Goal: Task Accomplishment & Management: Use online tool/utility

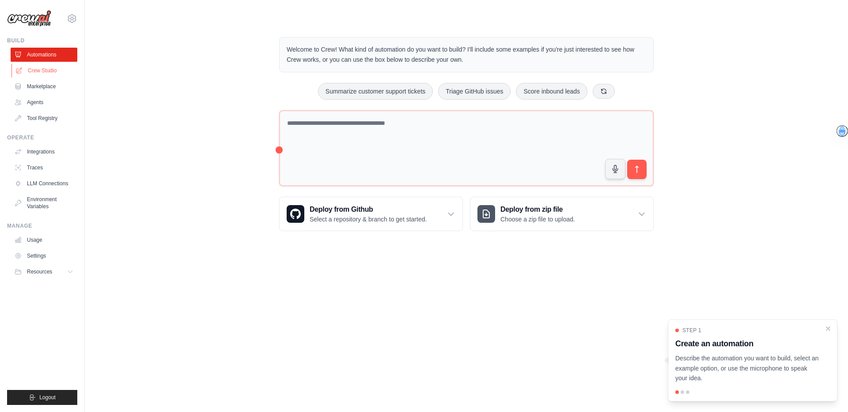
click at [38, 71] on link "Crew Studio" at bounding box center [44, 71] width 67 height 14
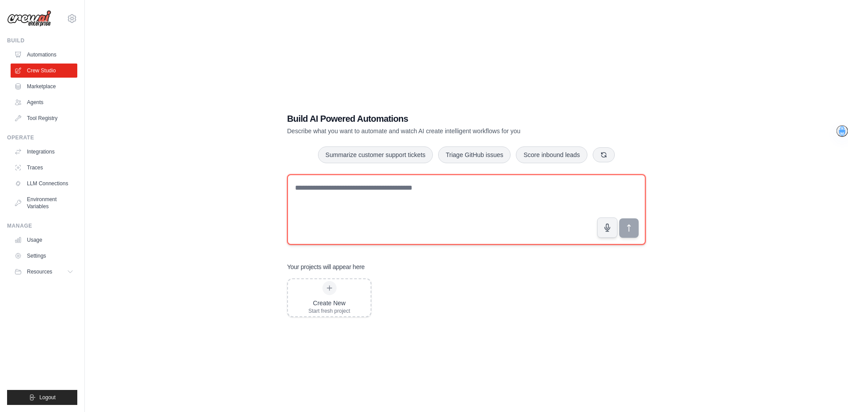
click at [322, 197] on textarea at bounding box center [466, 209] width 359 height 71
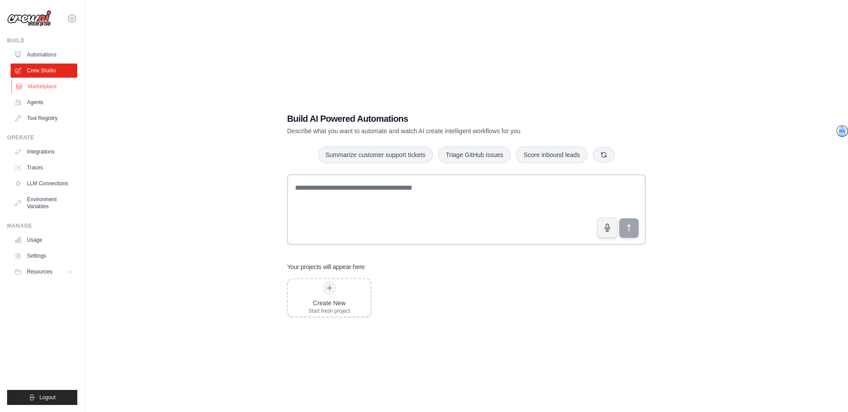
click at [32, 87] on link "Marketplace" at bounding box center [44, 86] width 67 height 14
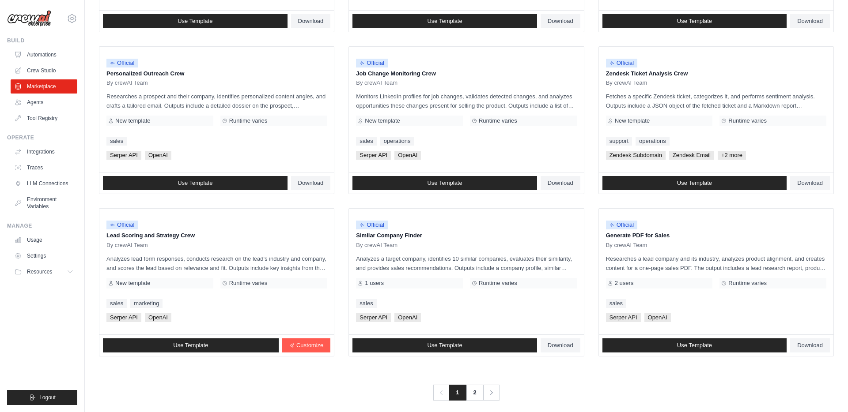
scroll to position [406, 0]
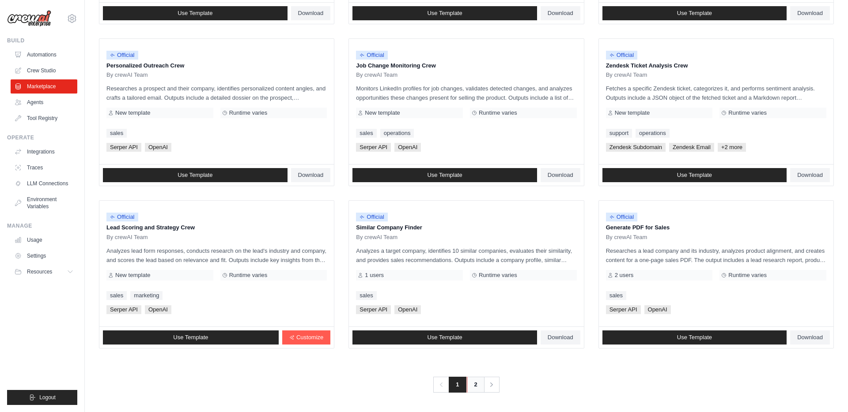
click at [478, 385] on link "2" at bounding box center [476, 385] width 18 height 16
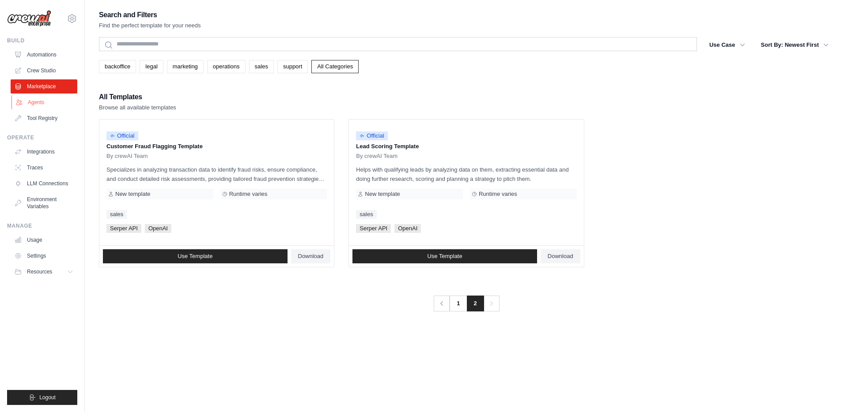
click at [37, 102] on link "Agents" at bounding box center [44, 102] width 67 height 14
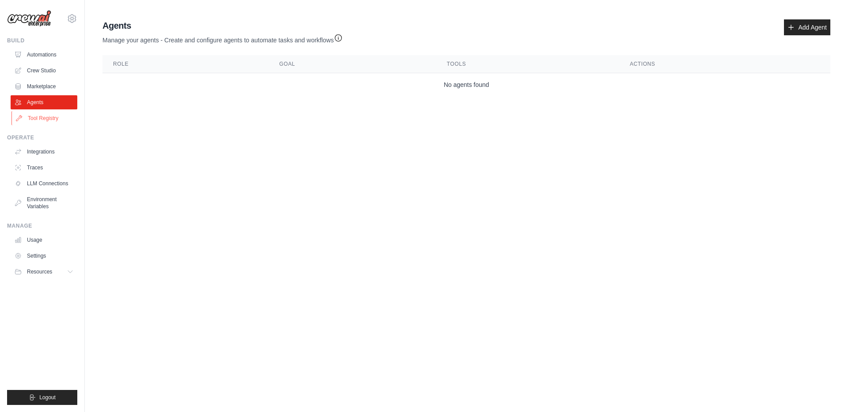
click at [40, 119] on link "Tool Registry" at bounding box center [44, 118] width 67 height 14
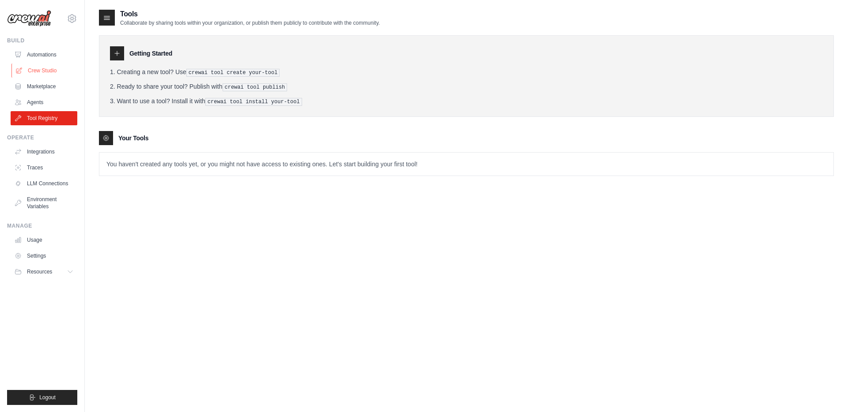
click at [29, 67] on link "Crew Studio" at bounding box center [44, 71] width 67 height 14
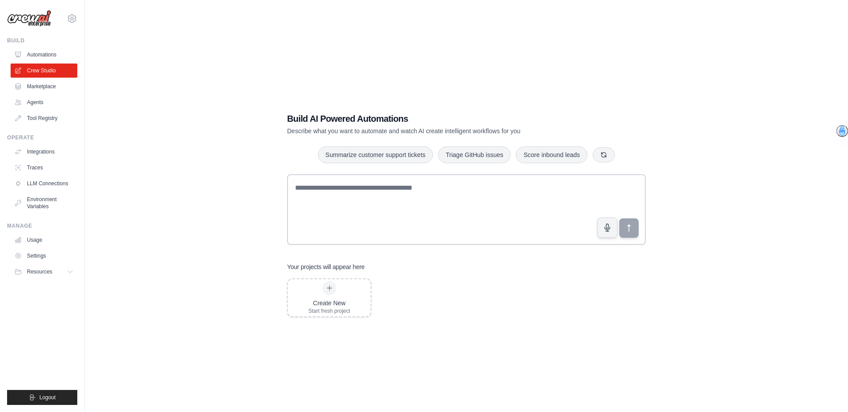
scroll to position [18, 0]
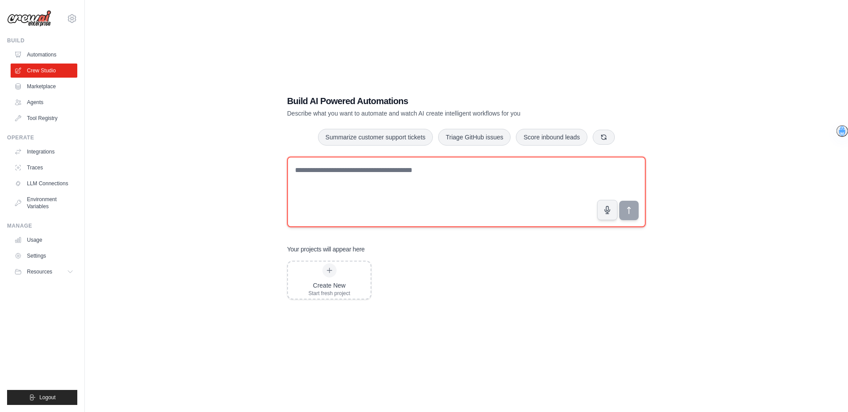
click at [344, 177] on textarea at bounding box center [466, 192] width 359 height 71
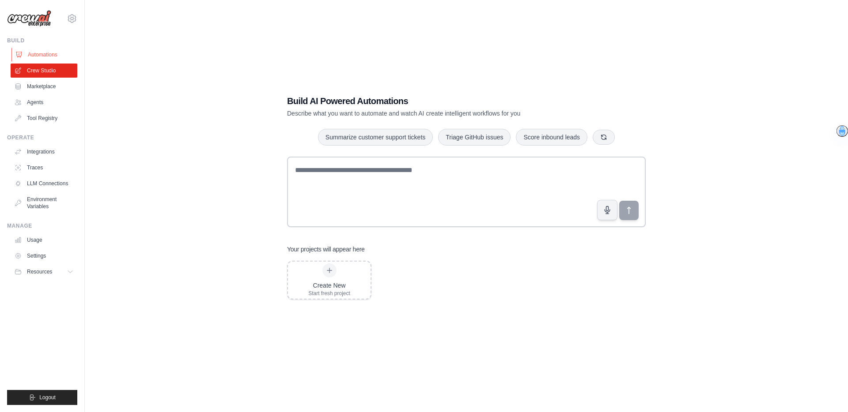
click at [39, 55] on link "Automations" at bounding box center [44, 55] width 67 height 14
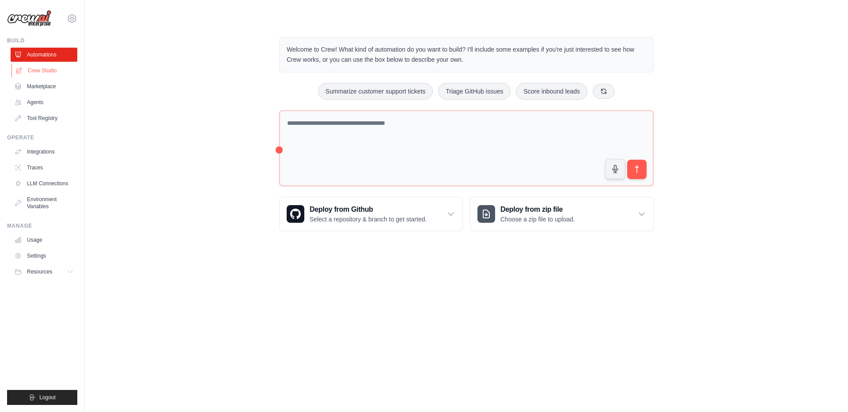
click at [40, 73] on link "Crew Studio" at bounding box center [44, 71] width 67 height 14
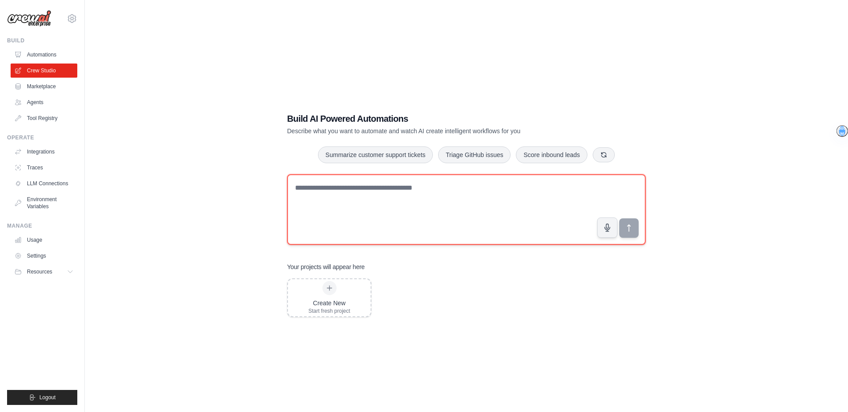
click at [329, 200] on textarea at bounding box center [466, 209] width 359 height 71
type textarea "*"
click at [314, 202] on textarea "**********" at bounding box center [466, 209] width 359 height 71
click at [443, 189] on textarea "**********" at bounding box center [466, 209] width 359 height 71
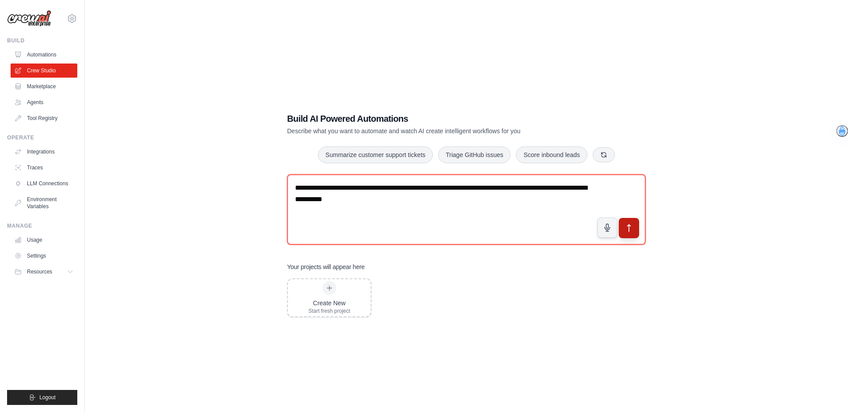
type textarea "**********"
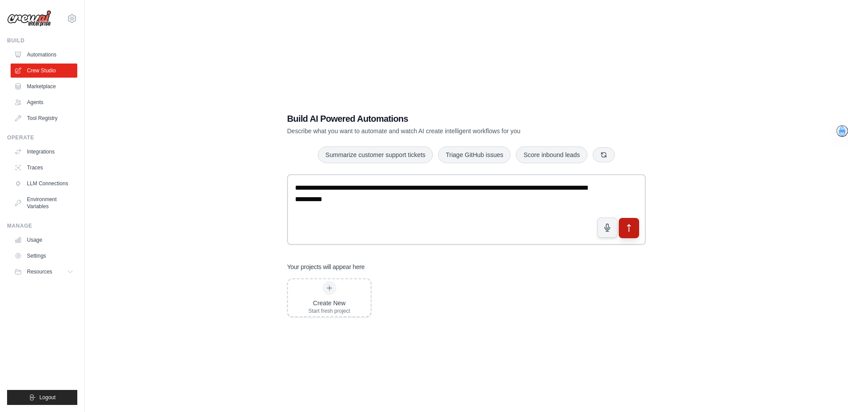
click at [627, 231] on icon "submit" at bounding box center [628, 228] width 9 height 9
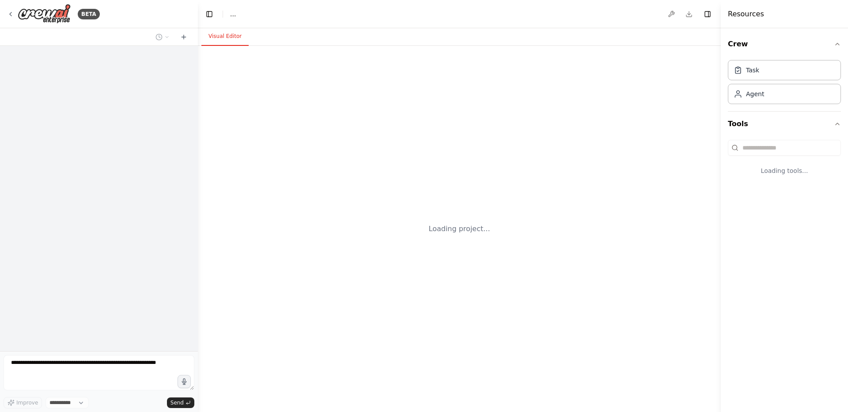
select select "****"
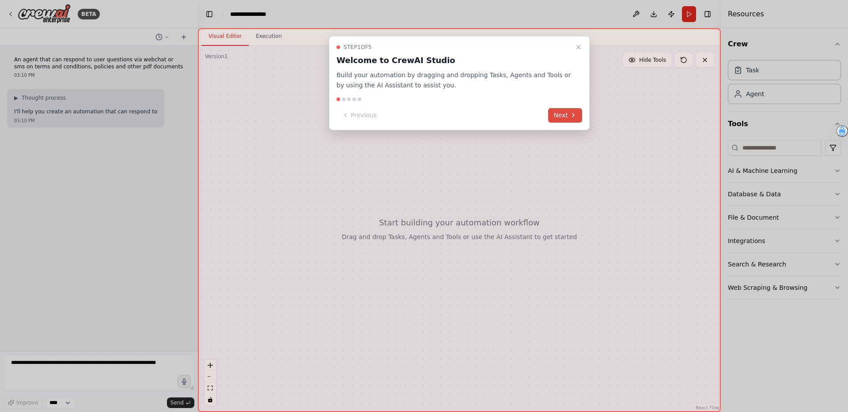
click at [571, 115] on icon at bounding box center [573, 115] width 7 height 7
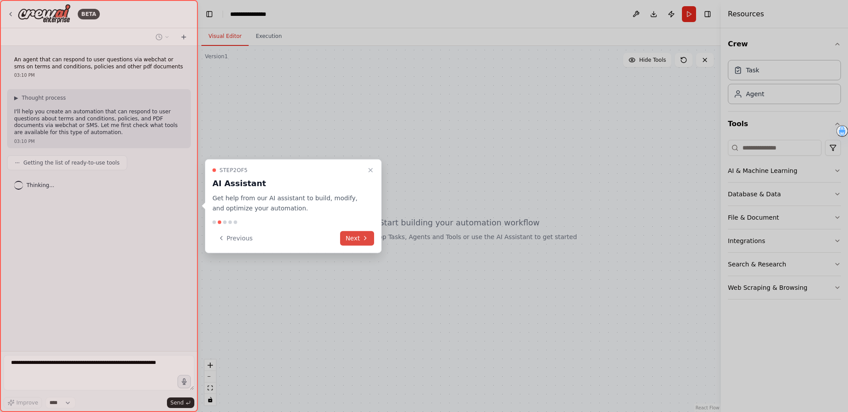
click at [360, 238] on button "Next" at bounding box center [357, 238] width 34 height 15
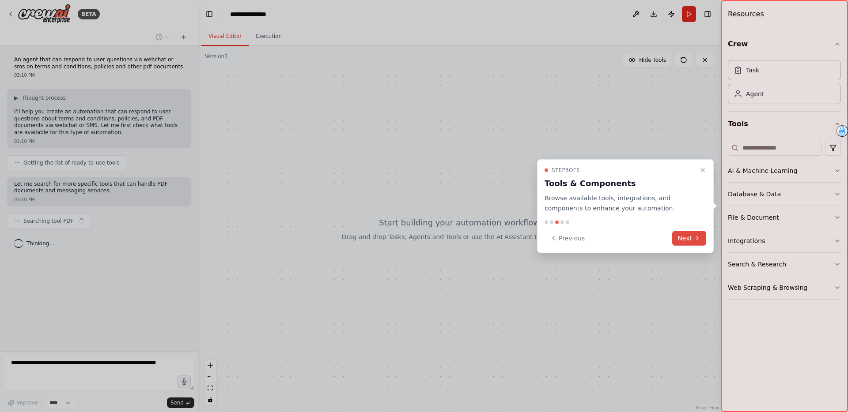
click at [699, 241] on icon at bounding box center [697, 238] width 7 height 7
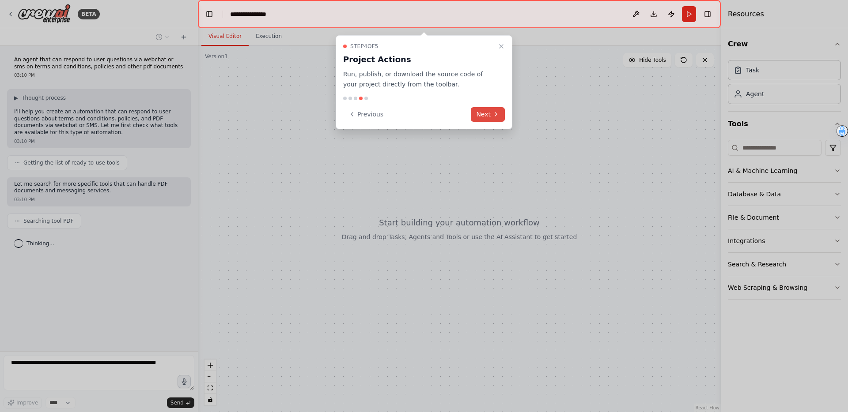
click at [498, 113] on icon at bounding box center [495, 114] width 7 height 7
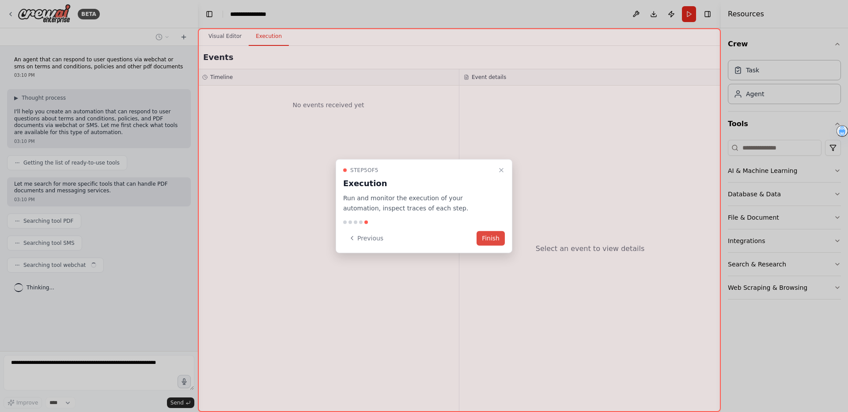
click at [489, 237] on button "Finish" at bounding box center [491, 238] width 28 height 15
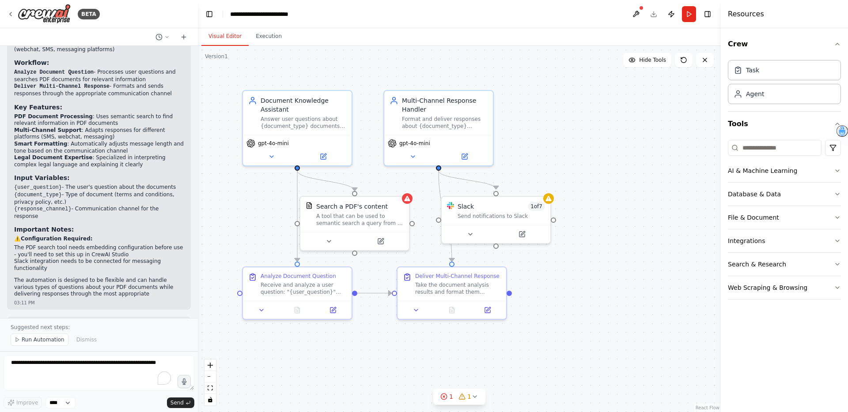
scroll to position [704, 0]
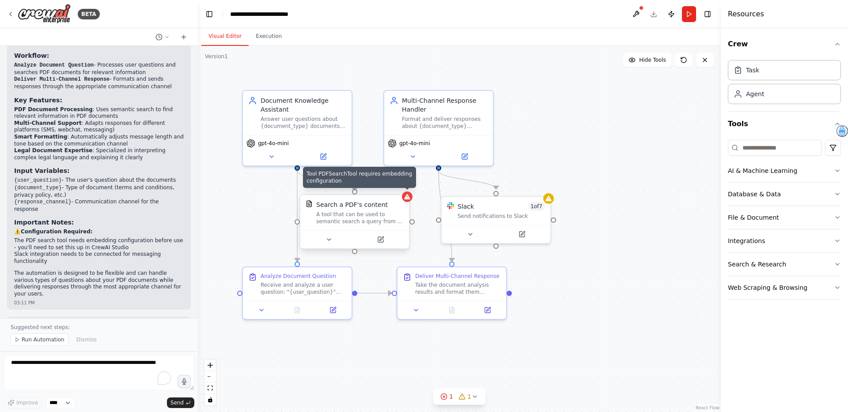
click at [408, 199] on icon at bounding box center [407, 196] width 6 height 5
click at [384, 221] on div "A tool that can be used to semantic search a query from a PDF's content." at bounding box center [359, 218] width 87 height 14
click at [843, 218] on div "Crew Task Agent Tools AI & Machine Learning Database & Data File & Document Int…" at bounding box center [784, 220] width 127 height 384
click at [836, 217] on icon "button" at bounding box center [837, 217] width 7 height 7
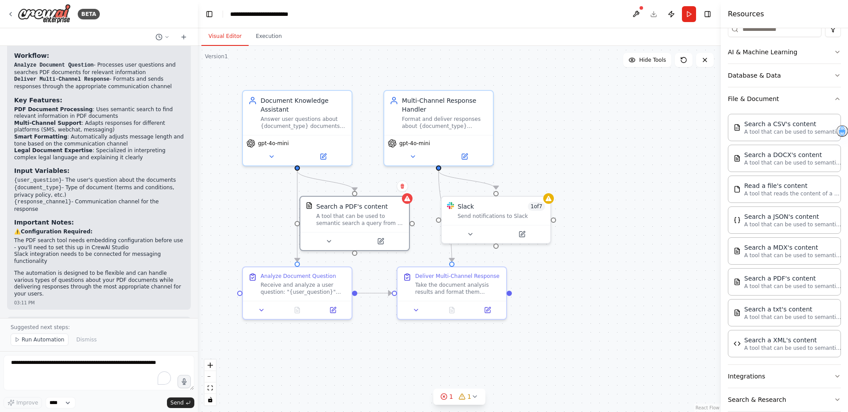
scroll to position [152, 0]
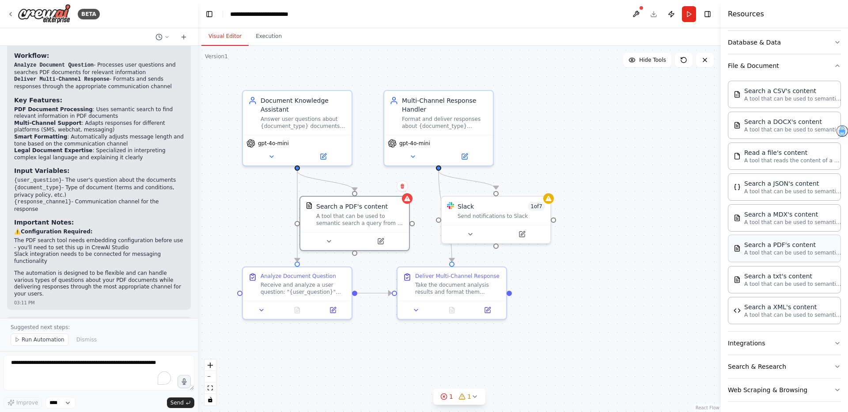
click at [783, 253] on p "A tool that can be used to semantic search a query from a PDF's content." at bounding box center [792, 253] width 97 height 7
click at [382, 239] on icon at bounding box center [381, 239] width 4 height 4
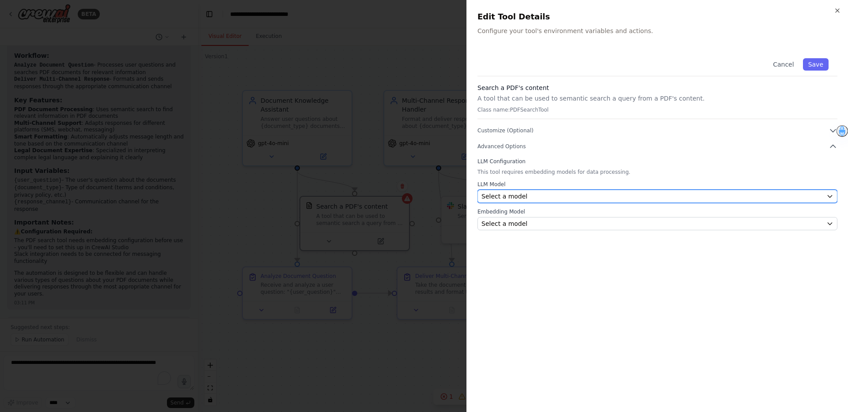
click at [772, 199] on div "Select a model" at bounding box center [651, 196] width 341 height 9
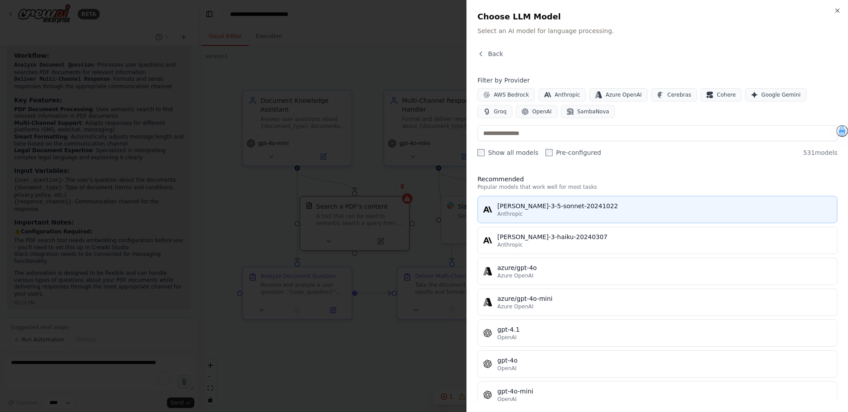
click at [663, 203] on div "claude-3-5-sonnet-20241022" at bounding box center [664, 206] width 334 height 9
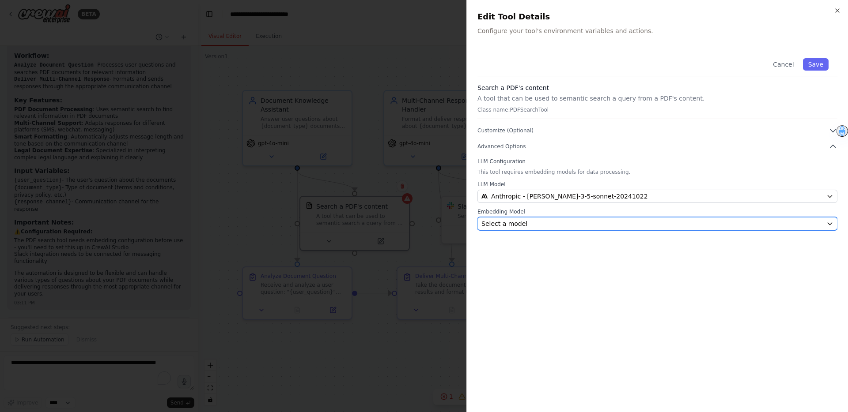
click at [647, 221] on div "Select a model" at bounding box center [651, 223] width 341 height 9
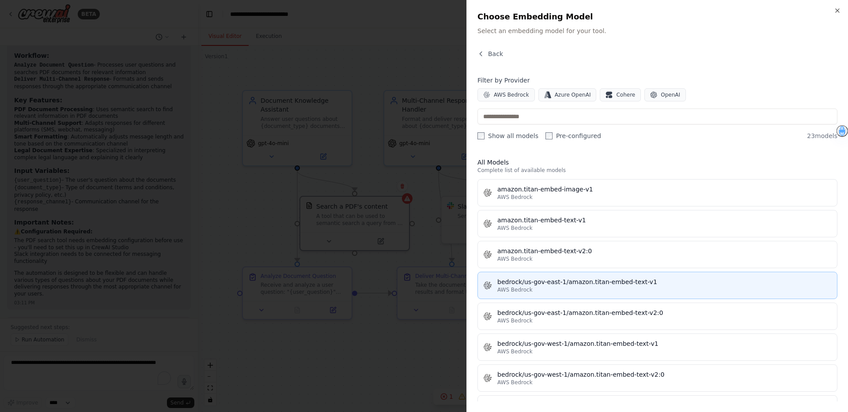
click at [629, 288] on div "AWS Bedrock" at bounding box center [664, 290] width 334 height 7
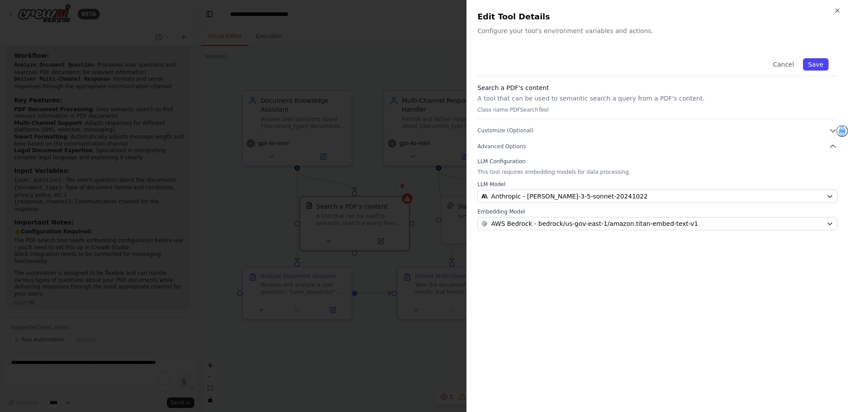
click at [821, 64] on button "Save" at bounding box center [816, 64] width 26 height 12
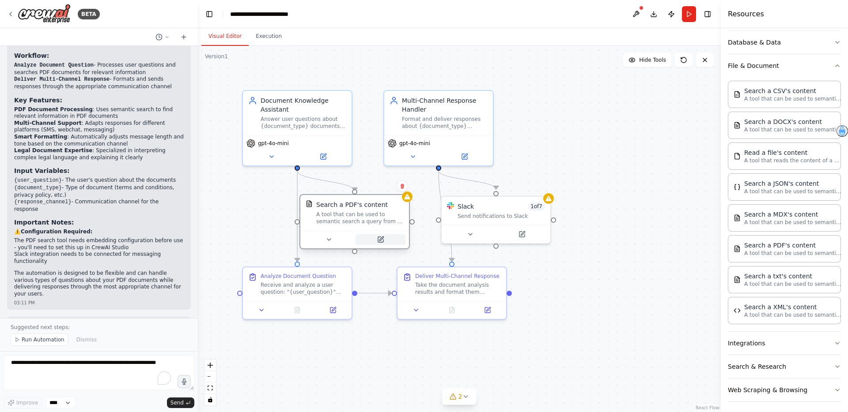
click at [380, 241] on icon at bounding box center [381, 239] width 4 height 4
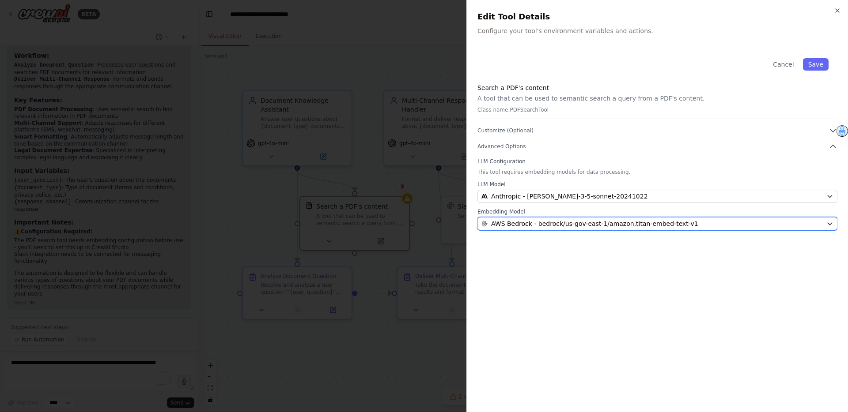
click at [726, 227] on div "AWS Bedrock - bedrock/us-gov-east-1/amazon.titan-embed-text-v1" at bounding box center [651, 223] width 341 height 9
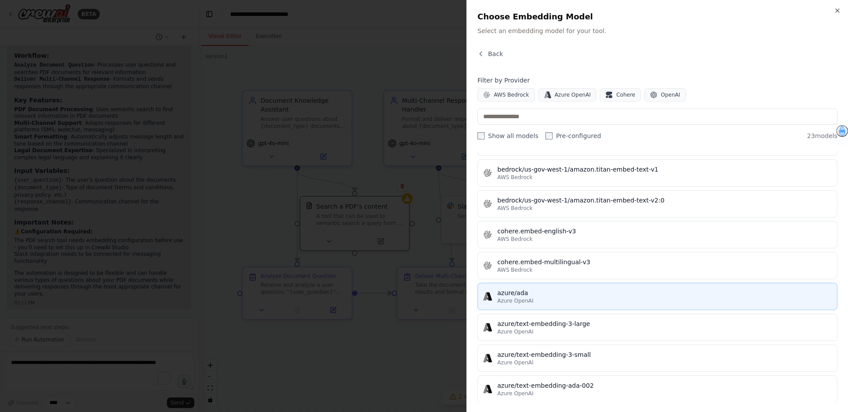
scroll to position [492, 0]
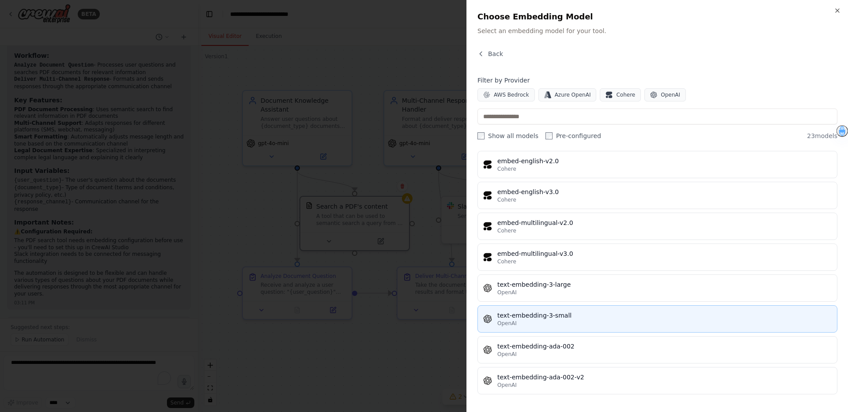
click at [578, 321] on div "OpenAI" at bounding box center [664, 323] width 334 height 7
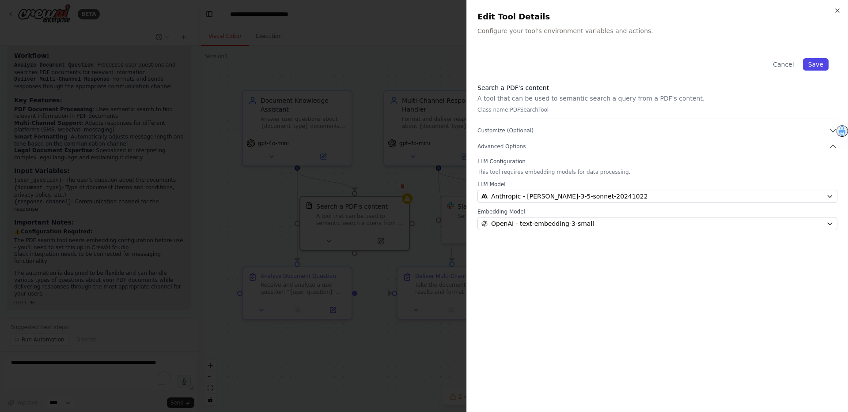
click at [821, 64] on button "Save" at bounding box center [816, 64] width 26 height 12
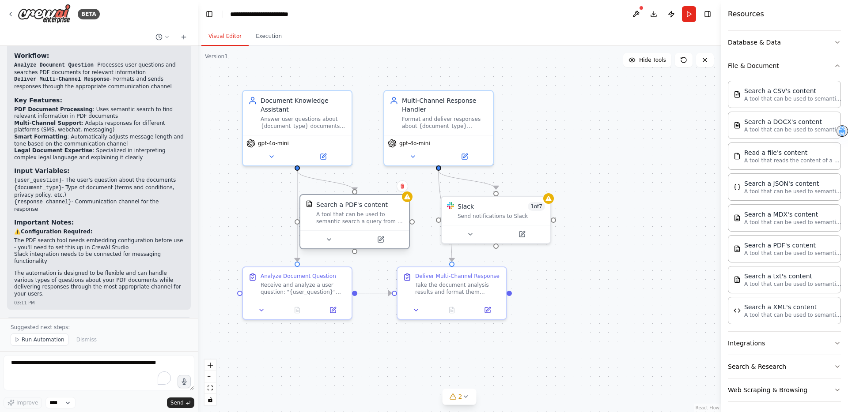
click at [408, 203] on div "Search a PDF's content A tool that can be used to semantic search a query from …" at bounding box center [354, 212] width 109 height 35
click at [382, 243] on icon at bounding box center [380, 239] width 7 height 7
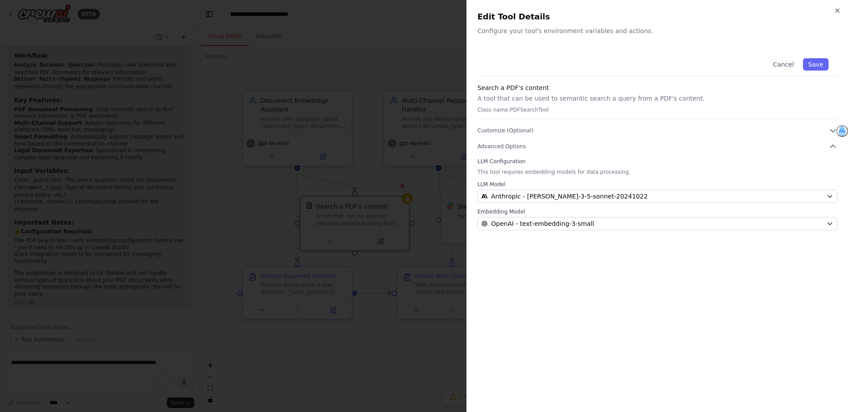
click at [613, 280] on div "Cancel Save Search a PDF's content A tool that can be used to semantic search a…" at bounding box center [657, 225] width 360 height 352
click at [825, 131] on div "page memory usage" at bounding box center [809, 130] width 49 height 9
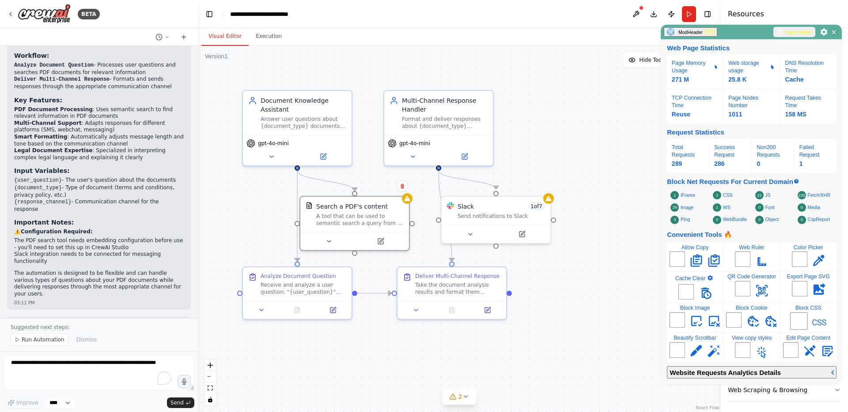
click at [834, 32] on icon at bounding box center [833, 32] width 7 height 7
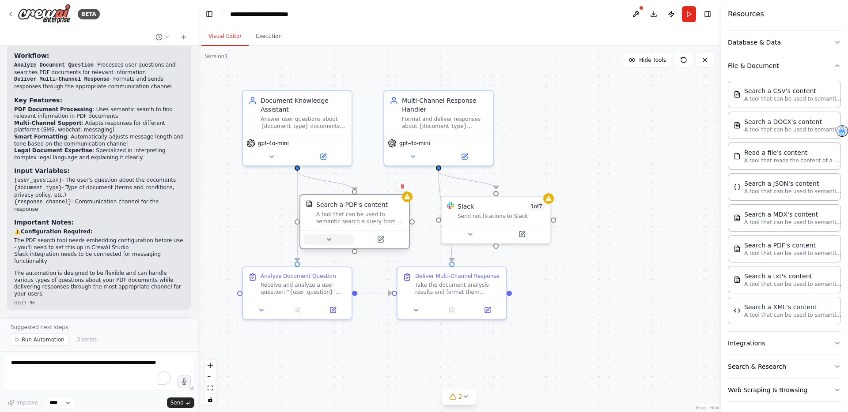
click at [323, 238] on button at bounding box center [329, 240] width 50 height 11
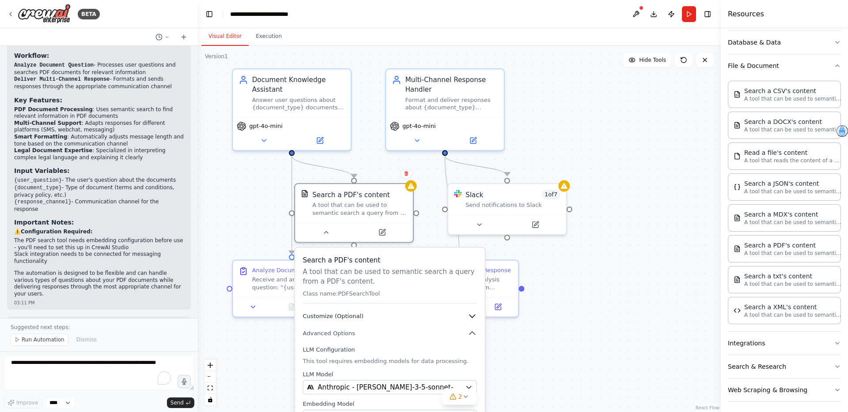
click at [472, 319] on icon "button" at bounding box center [472, 317] width 10 height 10
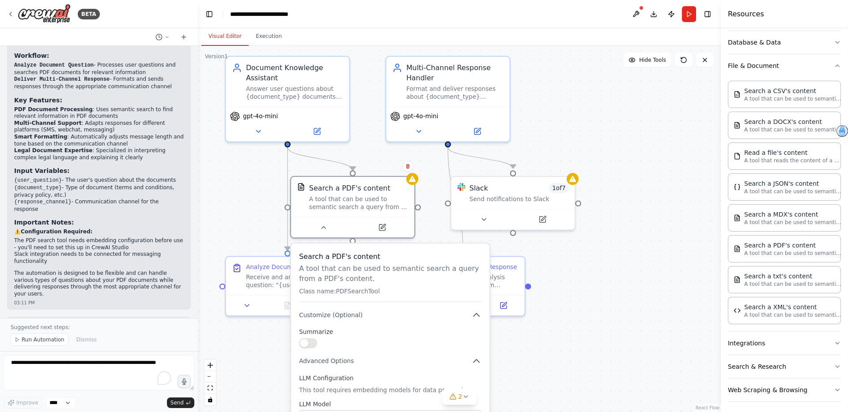
click at [316, 342] on button "button" at bounding box center [308, 343] width 18 height 10
click at [298, 341] on div "Search a PDF's content A tool that can be used to semantic search a query from …" at bounding box center [390, 365] width 198 height 243
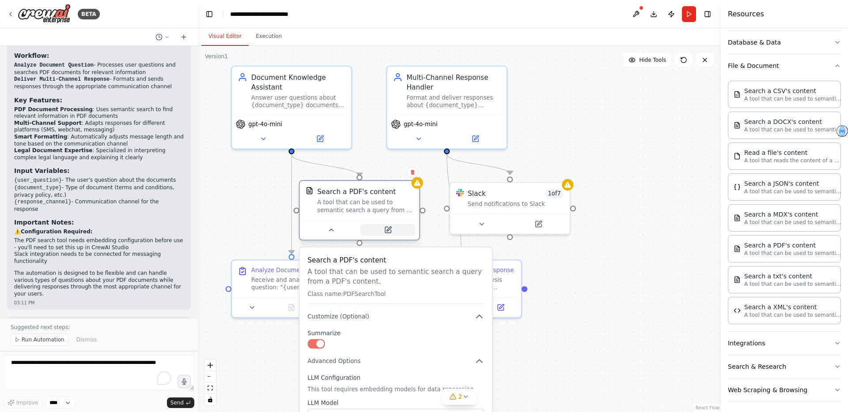
click at [379, 230] on button at bounding box center [387, 229] width 55 height 11
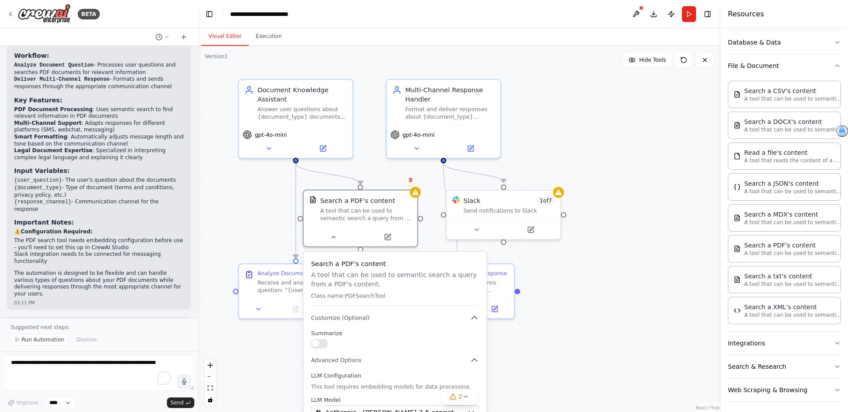
click at [558, 332] on div ".deletable-edge-delete-btn { width: 20px; height: 20px; border: 0px solid #ffff…" at bounding box center [459, 229] width 523 height 367
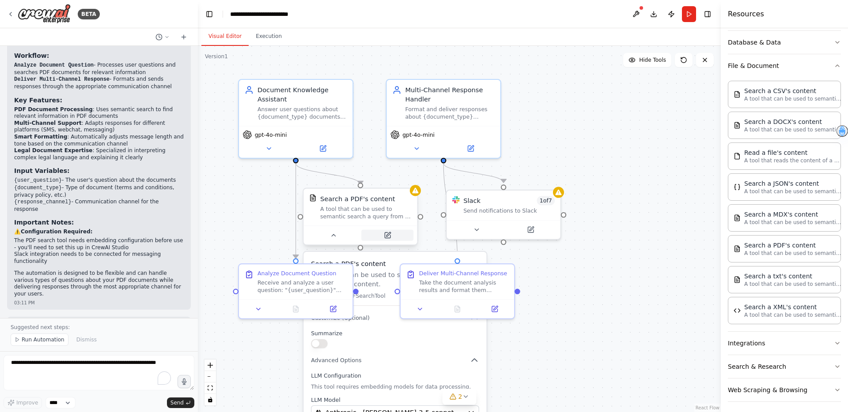
click at [389, 237] on icon at bounding box center [388, 236] width 6 height 6
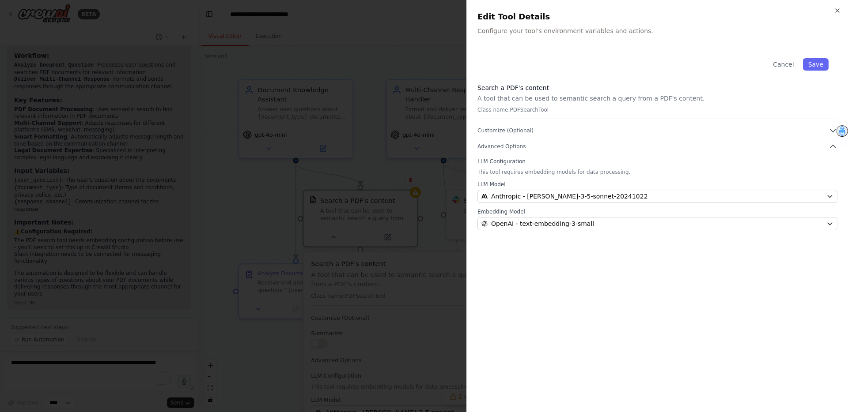
click at [645, 276] on div "Cancel Save Search a PDF's content A tool that can be used to semantic search a…" at bounding box center [657, 225] width 360 height 352
click at [723, 126] on button "Customize (Optional)" at bounding box center [657, 130] width 360 height 9
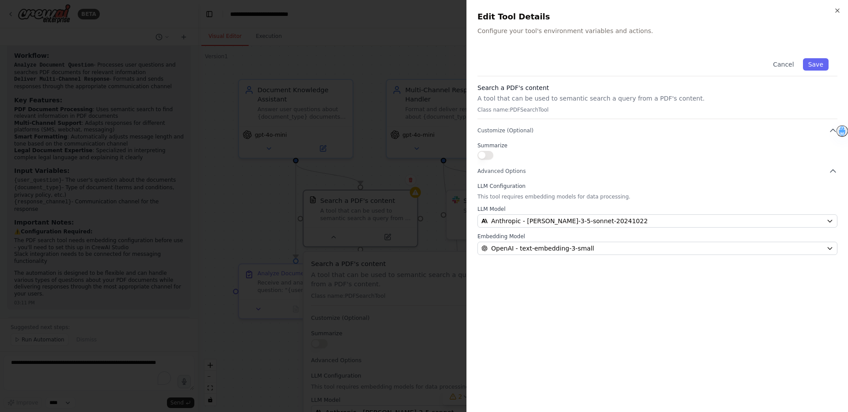
click at [524, 61] on div "Cancel Save" at bounding box center [657, 62] width 360 height 27
click at [579, 288] on div "Cancel Save Search a PDF's content A tool that can be used to semantic search a…" at bounding box center [657, 225] width 360 height 352
click at [835, 7] on icon "button" at bounding box center [837, 10] width 7 height 7
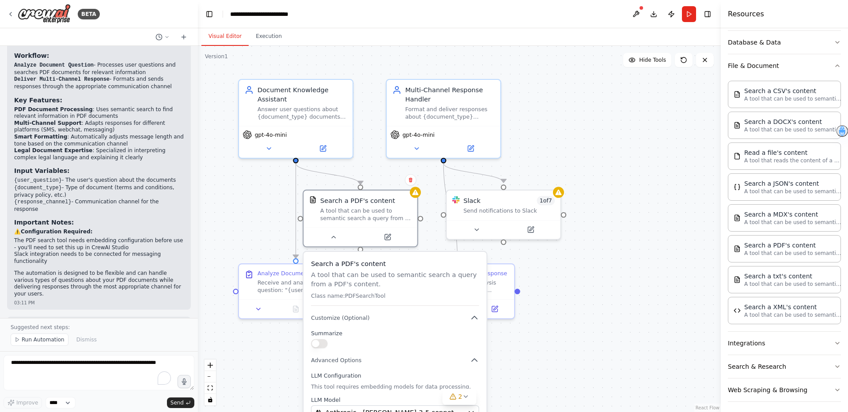
click at [610, 182] on div ".deletable-edge-delete-btn { width: 20px; height: 20px; border: 0px solid #ffff…" at bounding box center [459, 229] width 523 height 367
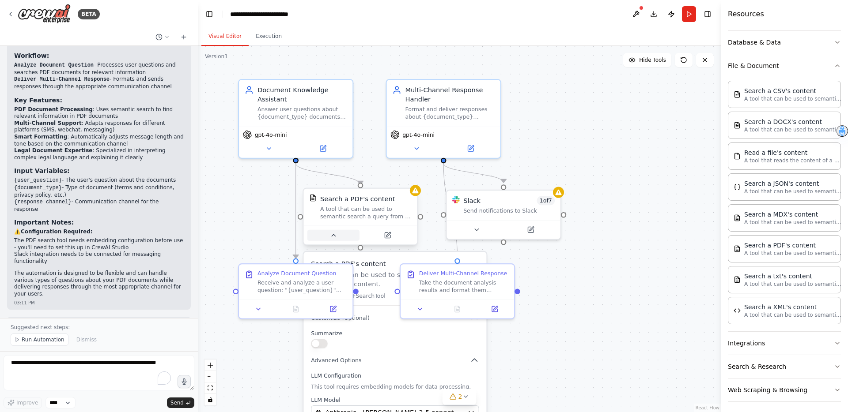
click at [333, 240] on button at bounding box center [333, 235] width 52 height 11
click at [257, 310] on icon at bounding box center [259, 308] width 8 height 8
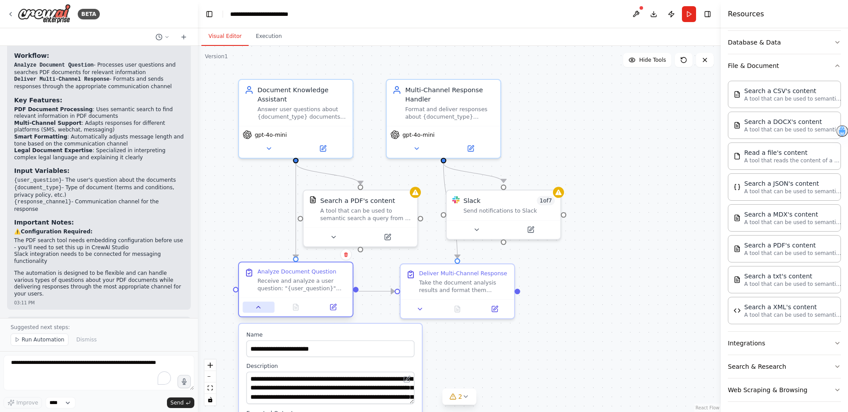
click at [257, 310] on icon at bounding box center [259, 308] width 8 height 8
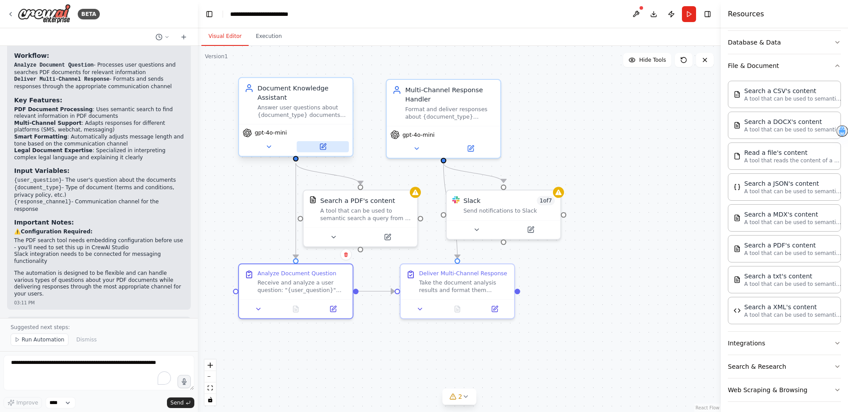
click at [321, 148] on icon at bounding box center [323, 147] width 6 height 6
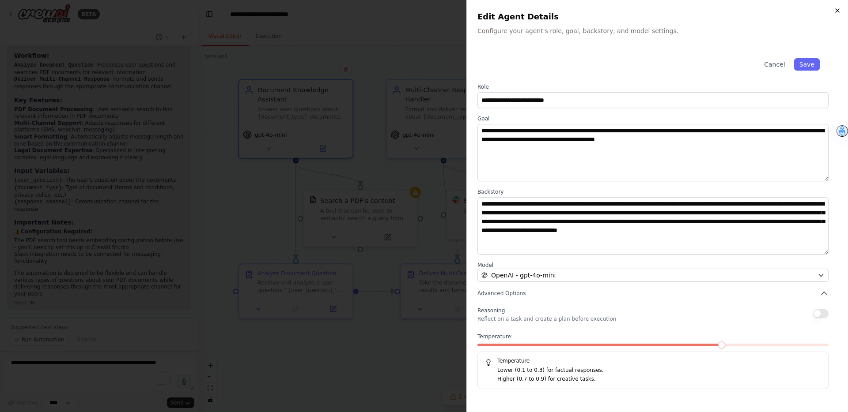
click at [836, 7] on icon "button" at bounding box center [837, 10] width 7 height 7
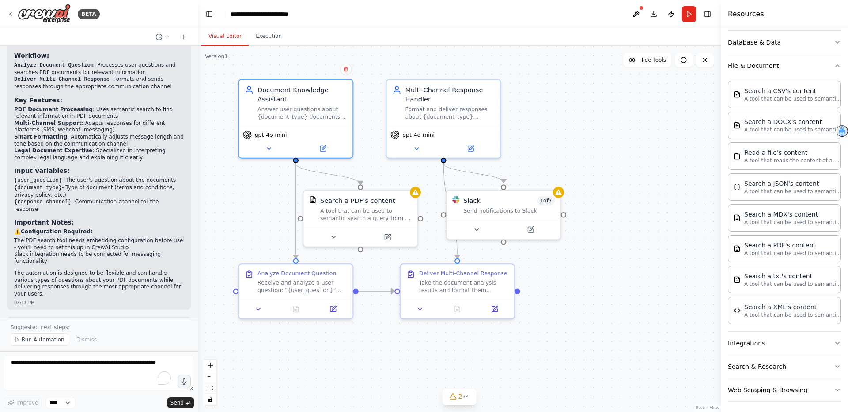
click at [840, 42] on icon "button" at bounding box center [837, 42] width 7 height 7
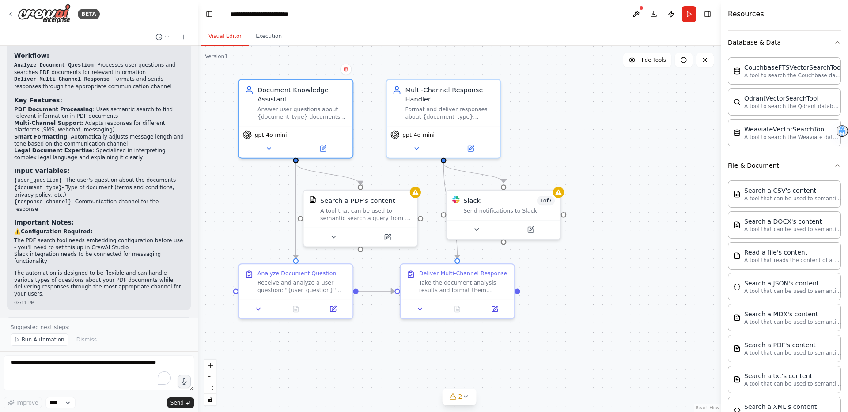
click at [840, 42] on icon "button" at bounding box center [837, 42] width 7 height 7
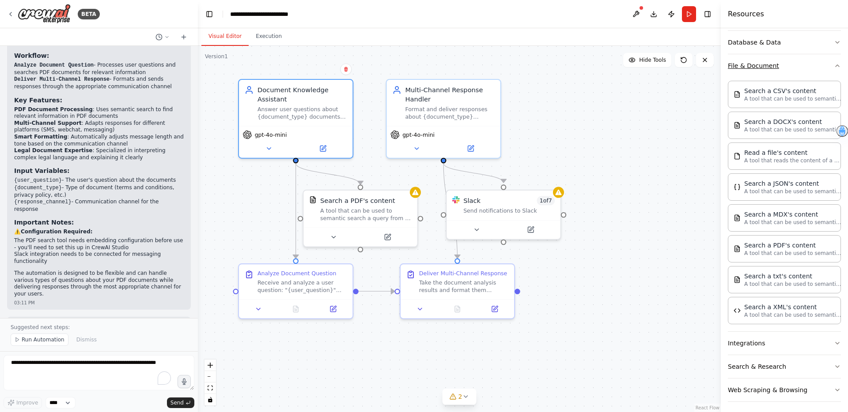
click at [837, 68] on icon "button" at bounding box center [837, 65] width 7 height 7
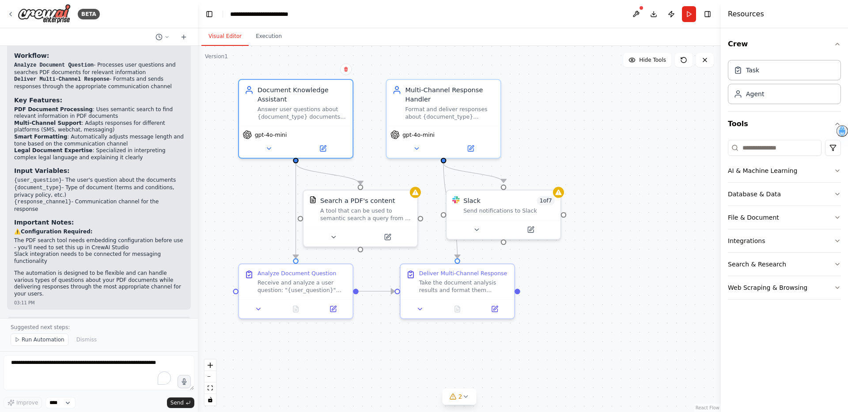
click at [841, 240] on div "Crew Task Agent Tools AI & Machine Learning Database & Data File & Document Int…" at bounding box center [784, 220] width 127 height 384
click at [838, 239] on icon "button" at bounding box center [837, 241] width 7 height 7
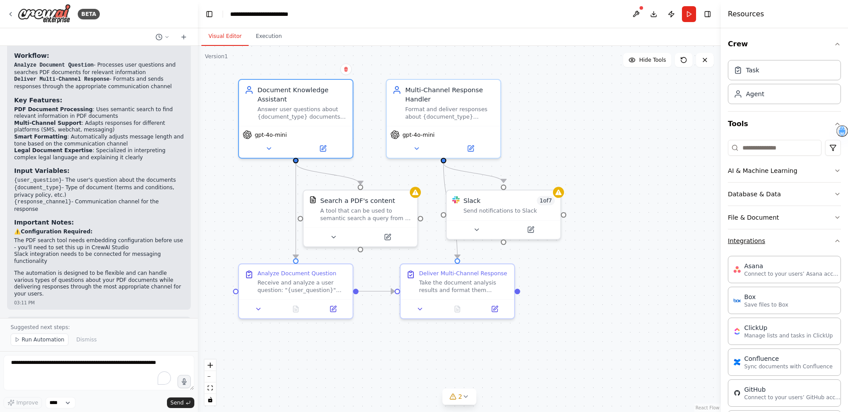
click at [838, 239] on icon "button" at bounding box center [837, 241] width 7 height 7
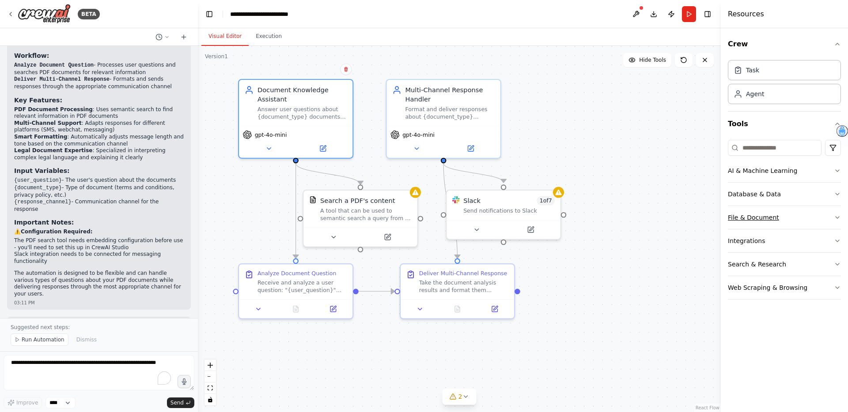
click at [836, 215] on icon "button" at bounding box center [837, 217] width 7 height 7
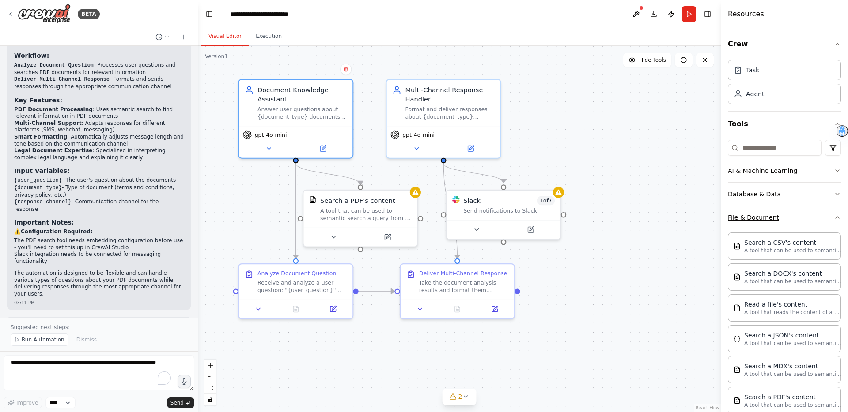
click at [836, 215] on icon "button" at bounding box center [837, 217] width 7 height 7
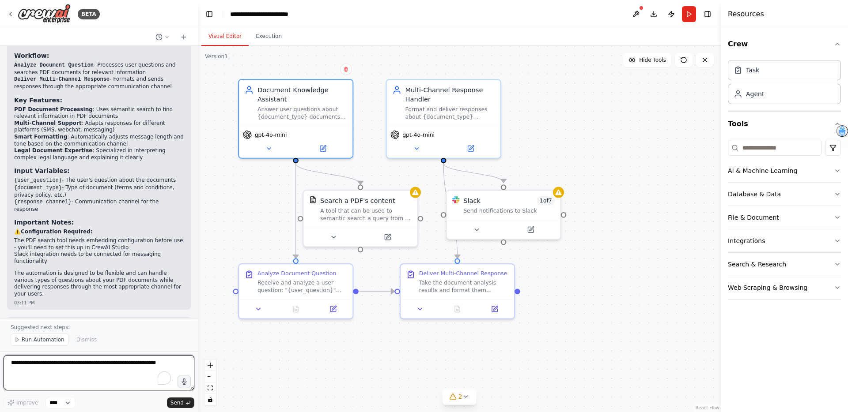
click at [73, 368] on textarea "To enrich screen reader interactions, please activate Accessibility in Grammarl…" at bounding box center [99, 373] width 191 height 35
click at [535, 231] on button at bounding box center [530, 228] width 52 height 11
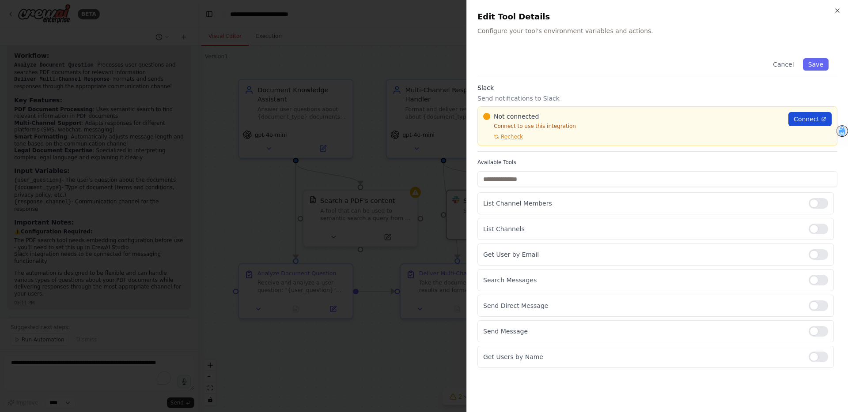
click at [815, 119] on span "Connect" at bounding box center [807, 119] width 26 height 9
click at [836, 9] on icon "button" at bounding box center [838, 11] width 4 height 4
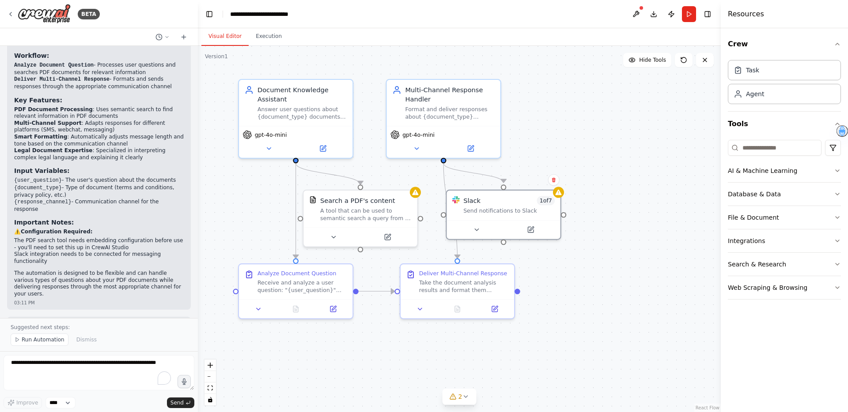
scroll to position [291, 0]
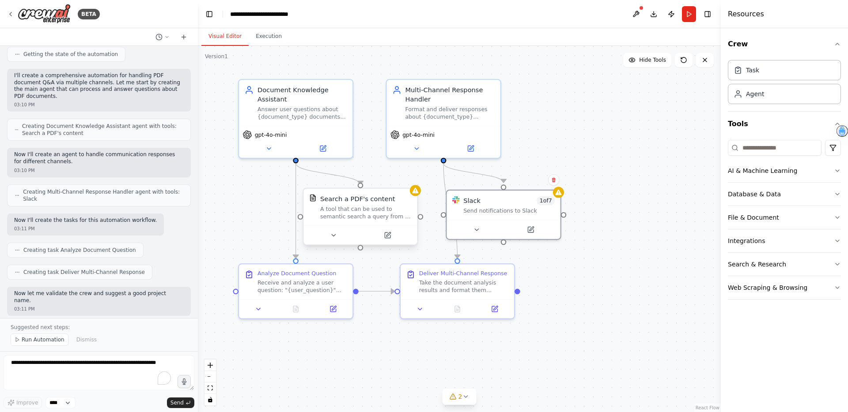
click at [360, 211] on div "A tool that can be used to semantic search a query from a PDF's content." at bounding box center [365, 212] width 91 height 15
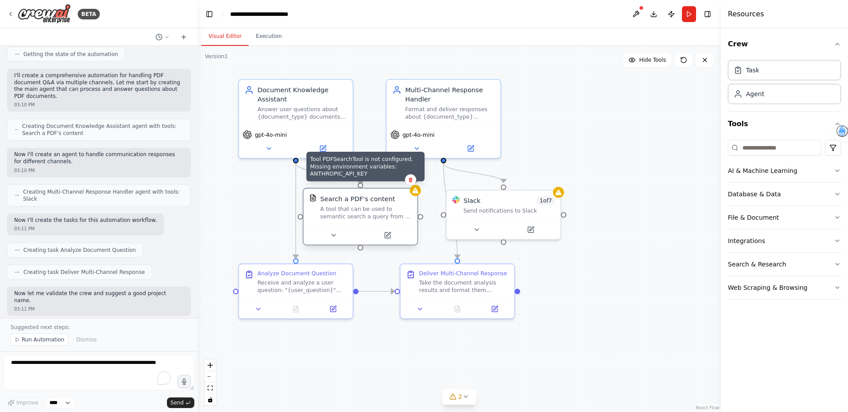
click at [416, 195] on div at bounding box center [415, 190] width 11 height 11
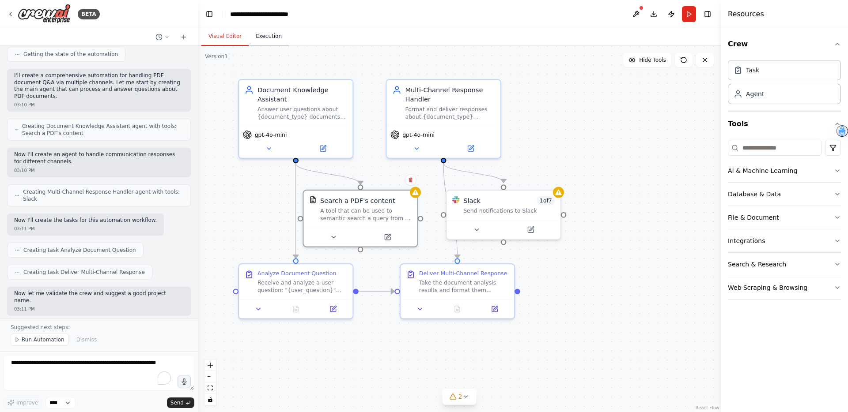
click at [269, 37] on button "Execution" at bounding box center [269, 36] width 40 height 19
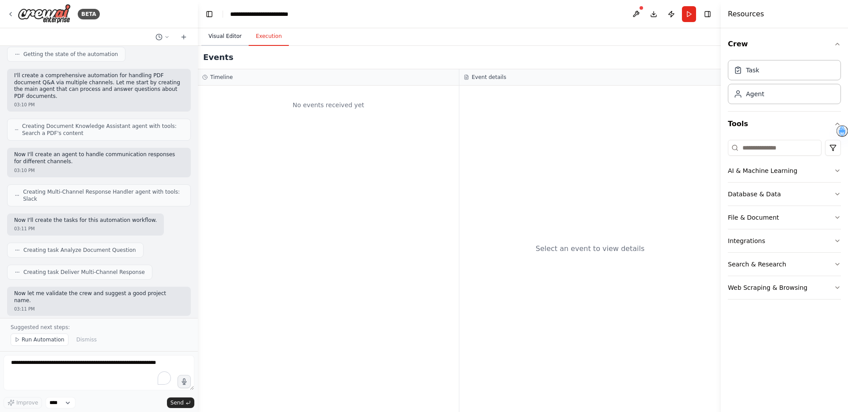
click at [223, 34] on button "Visual Editor" at bounding box center [224, 36] width 47 height 19
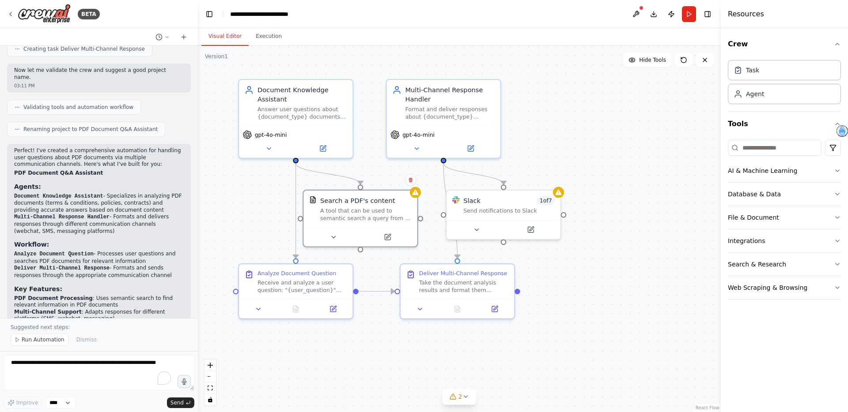
scroll to position [704, 0]
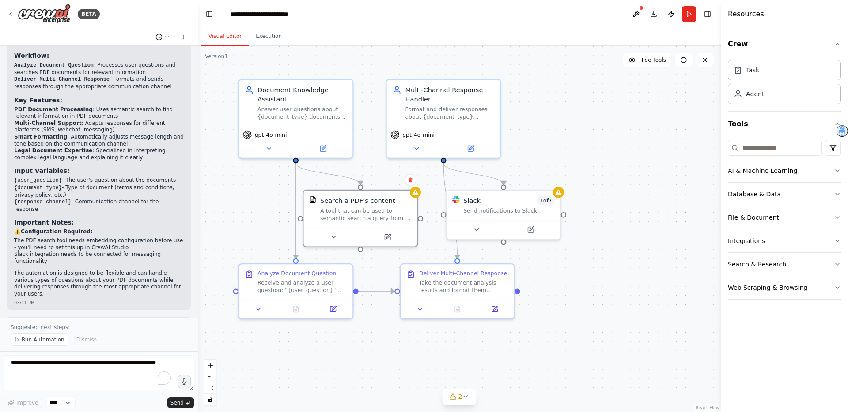
click at [166, 36] on icon at bounding box center [167, 36] width 3 height 1
click at [112, 189] on div at bounding box center [99, 206] width 198 height 412
click at [831, 243] on button "Integrations" at bounding box center [784, 241] width 113 height 23
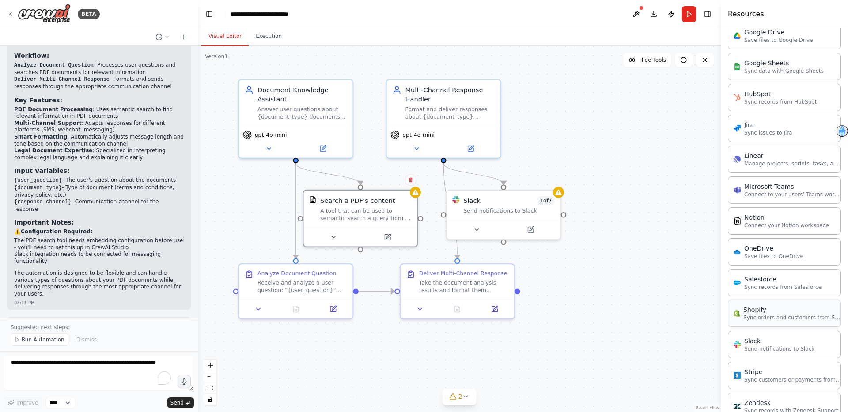
scroll to position [447, 0]
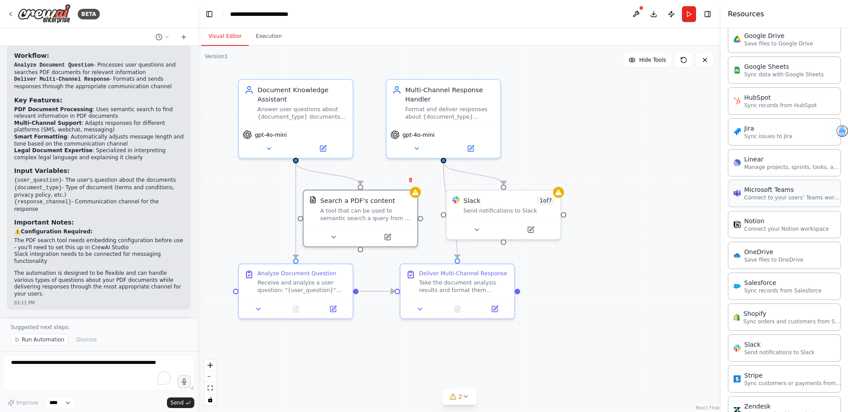
click at [793, 198] on p "Connect to your users’ Teams workspaces" at bounding box center [792, 197] width 97 height 7
click at [712, 218] on icon at bounding box center [709, 217] width 5 height 5
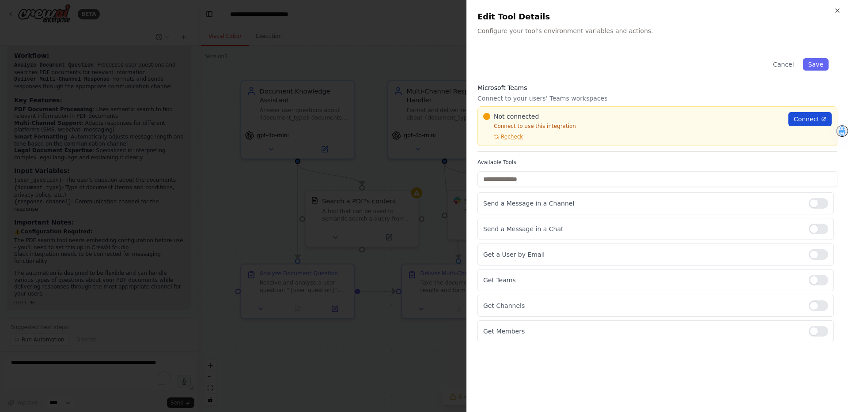
click at [809, 118] on span "Connect" at bounding box center [807, 119] width 26 height 9
click at [412, 42] on div at bounding box center [424, 206] width 848 height 412
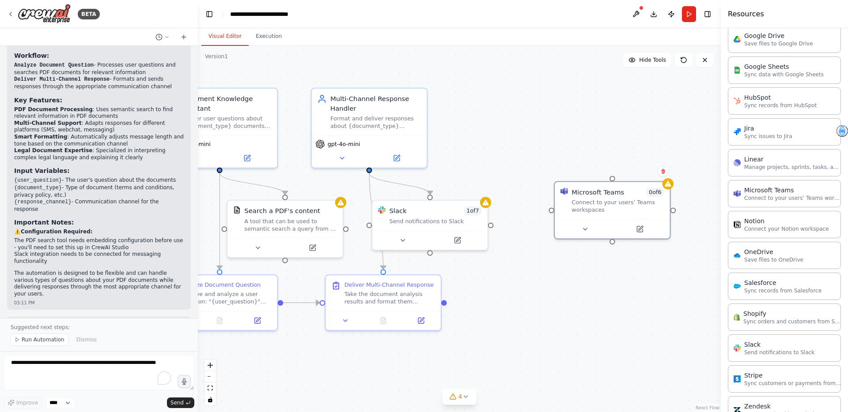
drag, startPoint x: 656, startPoint y: 269, endPoint x: 585, endPoint y: 279, distance: 71.8
click at [585, 279] on div ".deletable-edge-delete-btn { width: 20px; height: 20px; border: 0px solid #ffff…" at bounding box center [459, 229] width 523 height 367
click at [664, 173] on icon at bounding box center [663, 171] width 4 height 5
click at [635, 174] on button "Confirm" at bounding box center [637, 171] width 31 height 11
click at [436, 216] on div "Send notifications to Slack" at bounding box center [435, 220] width 93 height 8
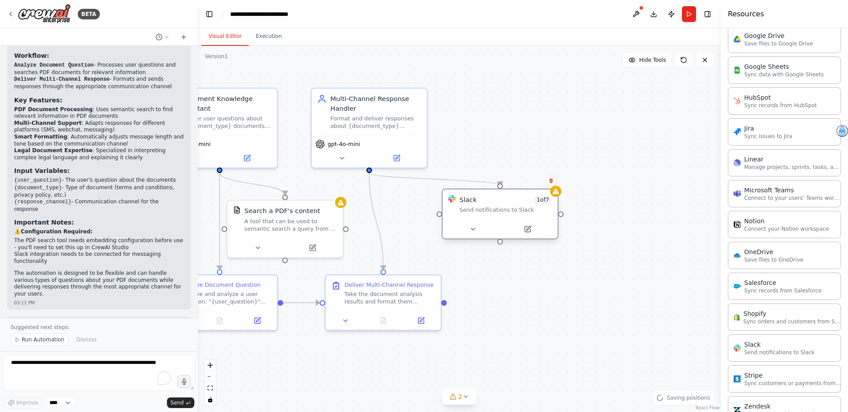
drag, startPoint x: 436, startPoint y: 216, endPoint x: 503, endPoint y: 209, distance: 67.0
click at [503, 209] on div "Send notifications to Slack" at bounding box center [505, 211] width 93 height 8
click at [473, 231] on icon at bounding box center [473, 230] width 8 height 8
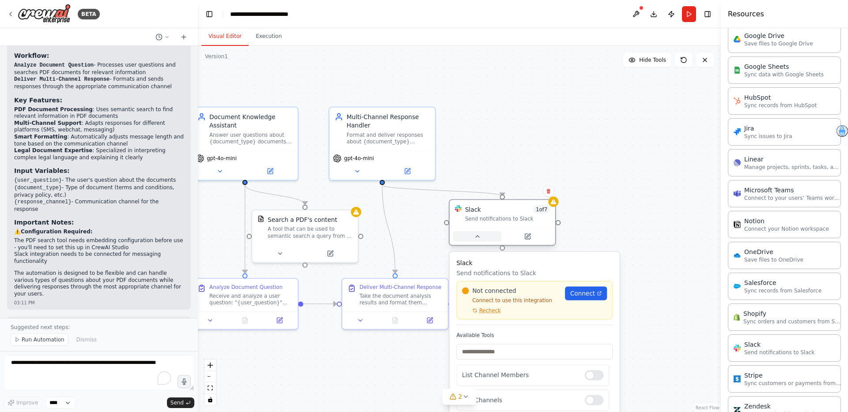
click at [477, 237] on icon at bounding box center [478, 237] width 4 height 2
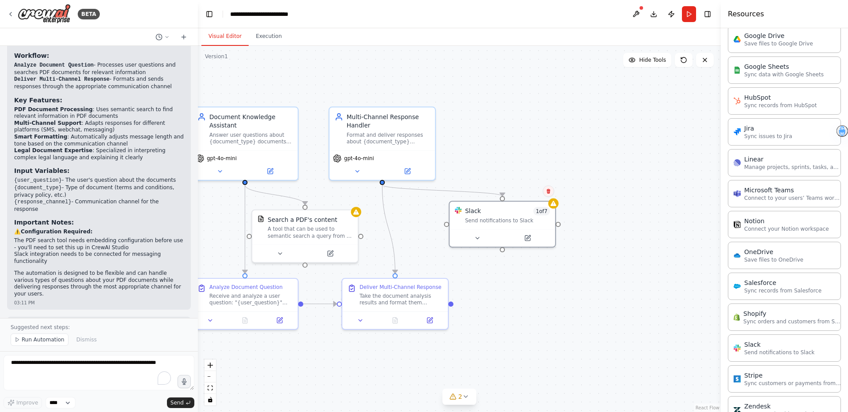
click at [549, 189] on icon at bounding box center [549, 191] width 4 height 5
click at [518, 190] on button "Confirm" at bounding box center [523, 191] width 31 height 11
click at [427, 321] on icon at bounding box center [429, 319] width 5 height 5
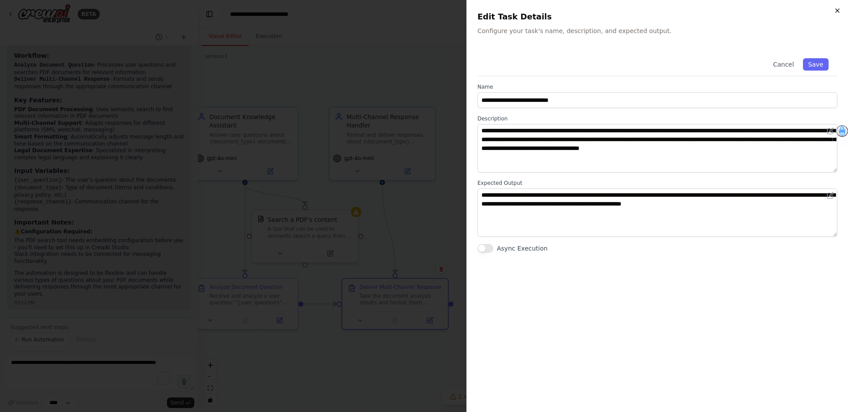
click at [840, 8] on icon "button" at bounding box center [837, 10] width 7 height 7
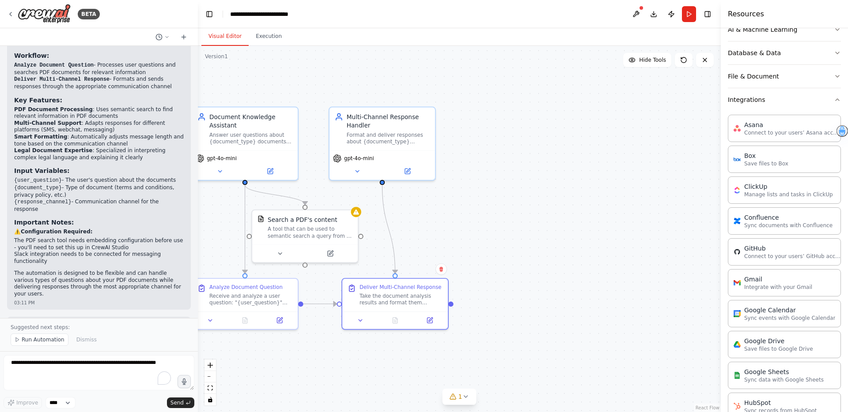
scroll to position [110, 0]
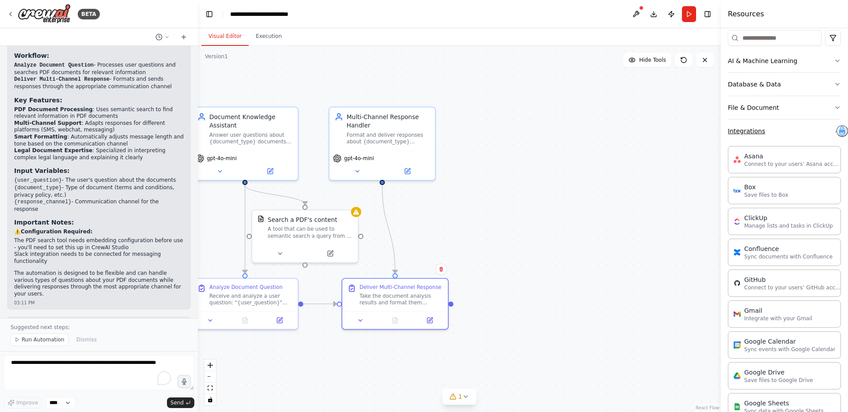
click at [784, 132] on button "Integrations" at bounding box center [784, 131] width 113 height 23
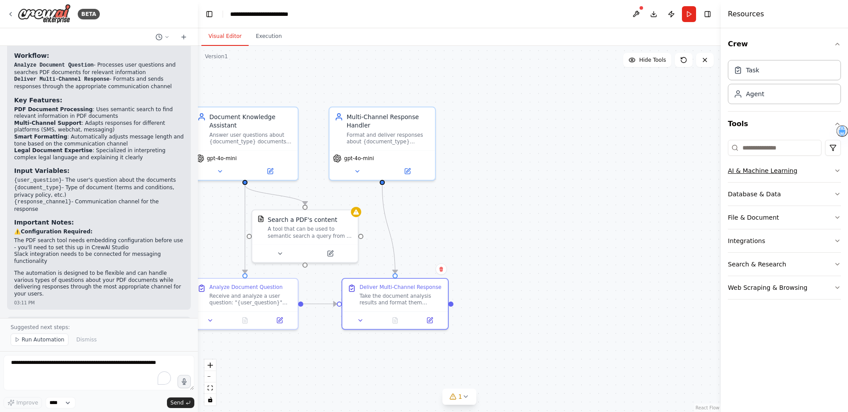
click at [814, 173] on button "AI & Machine Learning" at bounding box center [784, 170] width 113 height 23
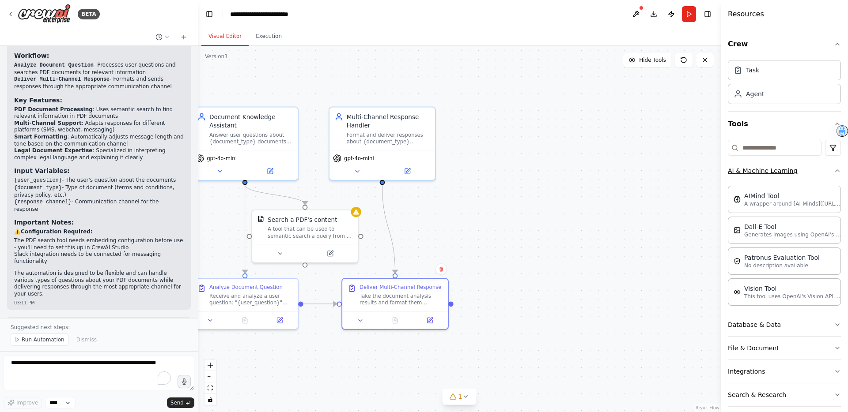
click at [814, 173] on button "AI & Machine Learning" at bounding box center [784, 170] width 113 height 23
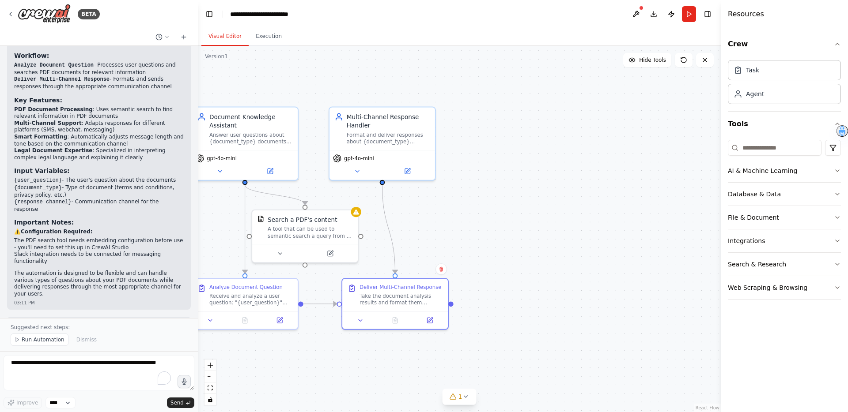
click at [801, 194] on button "Database & Data" at bounding box center [784, 194] width 113 height 23
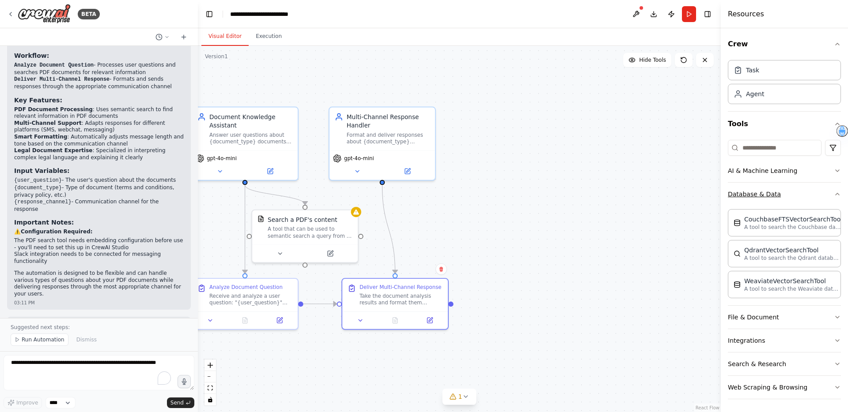
click at [801, 194] on button "Database & Data" at bounding box center [784, 194] width 113 height 23
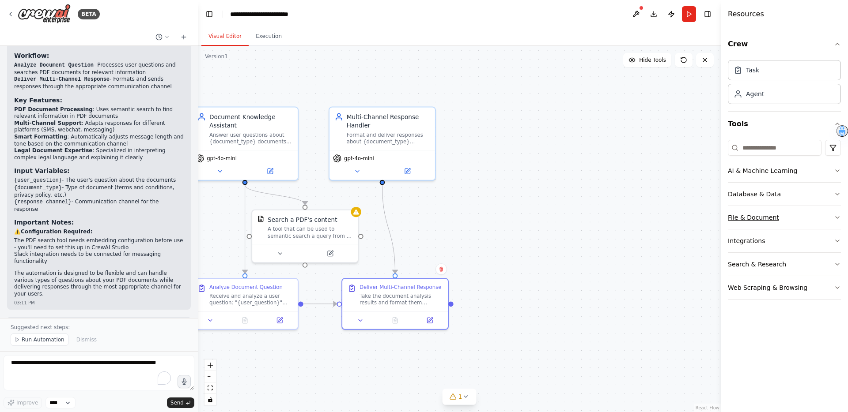
click at [803, 217] on button "File & Document" at bounding box center [784, 217] width 113 height 23
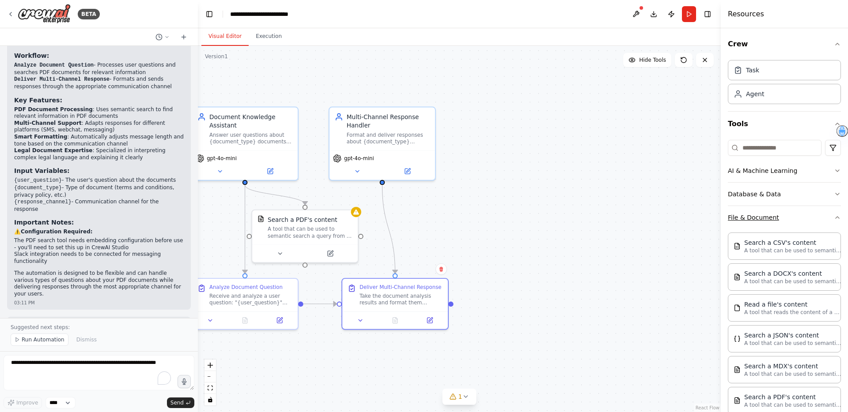
click at [803, 217] on button "File & Document" at bounding box center [784, 217] width 113 height 23
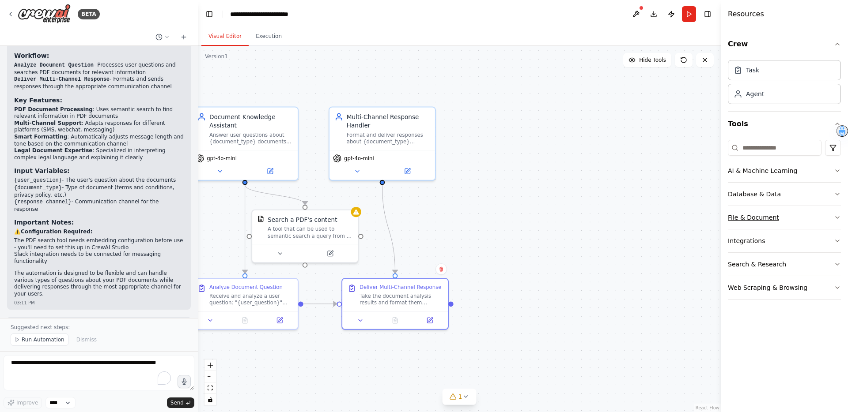
click at [803, 217] on button "File & Document" at bounding box center [784, 217] width 113 height 23
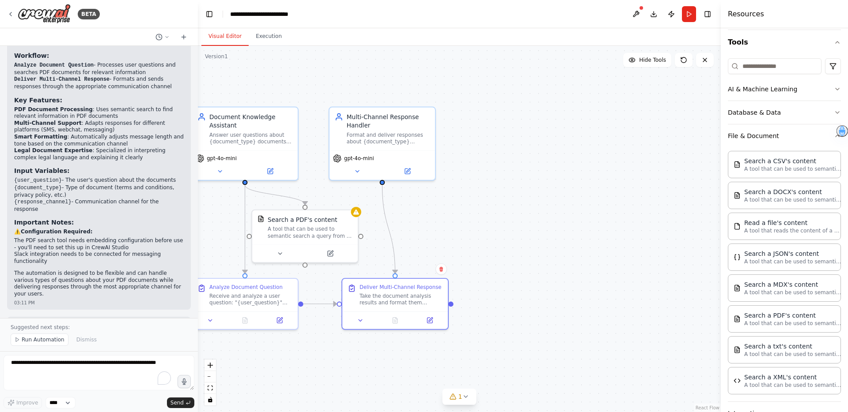
scroll to position [83, 0]
click at [780, 321] on p "A tool that can be used to semantic search a query from a PDF's content." at bounding box center [792, 321] width 97 height 7
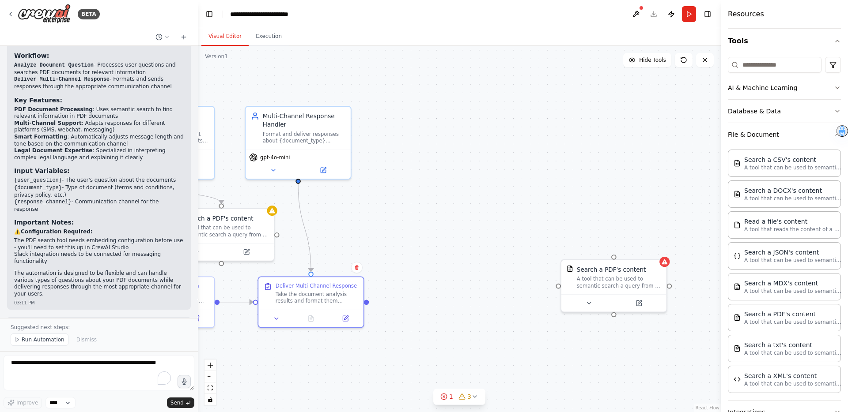
drag, startPoint x: 650, startPoint y: 347, endPoint x: 564, endPoint y: 345, distance: 86.1
click at [564, 345] on div ".deletable-edge-delete-btn { width: 20px; height: 20px; border: 0px solid #ffff…" at bounding box center [459, 229] width 523 height 367
click at [641, 304] on icon at bounding box center [638, 302] width 7 height 7
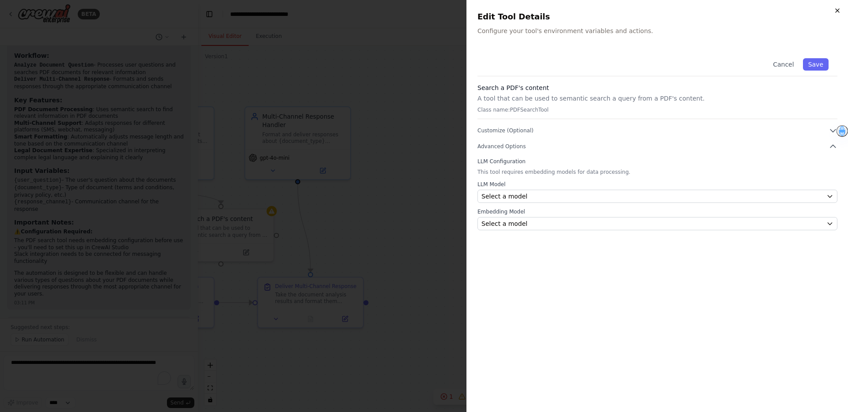
click at [839, 9] on icon "button" at bounding box center [837, 10] width 7 height 7
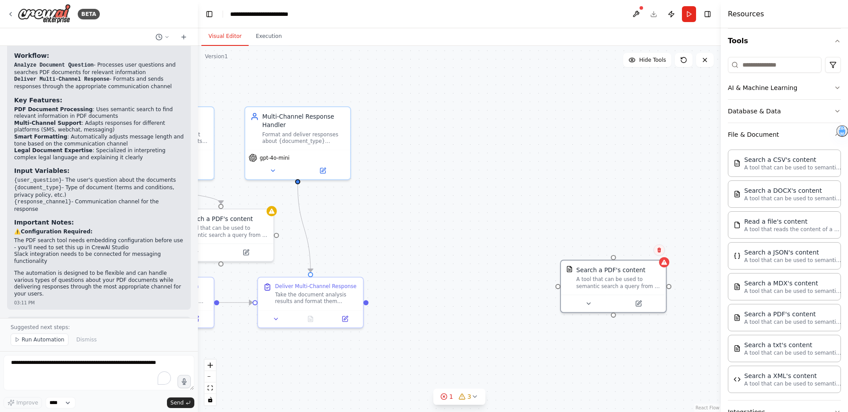
click at [660, 250] on icon at bounding box center [659, 250] width 4 height 5
click at [637, 250] on button "Confirm" at bounding box center [633, 250] width 31 height 11
click at [799, 134] on button "File & Document" at bounding box center [784, 134] width 113 height 23
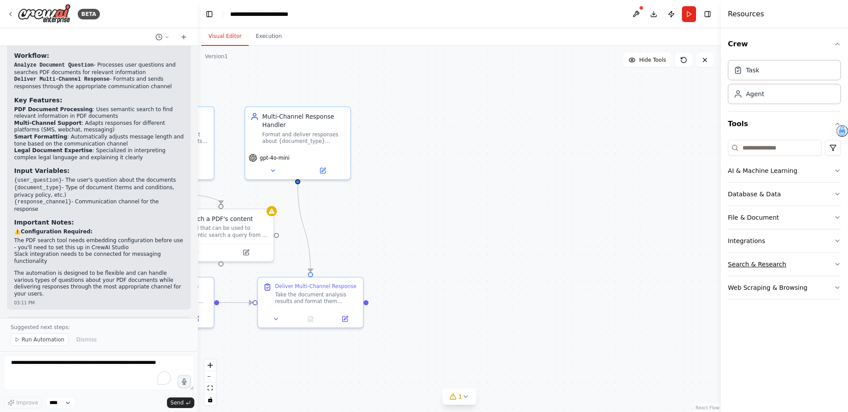
click at [810, 262] on button "Search & Research" at bounding box center [784, 264] width 113 height 23
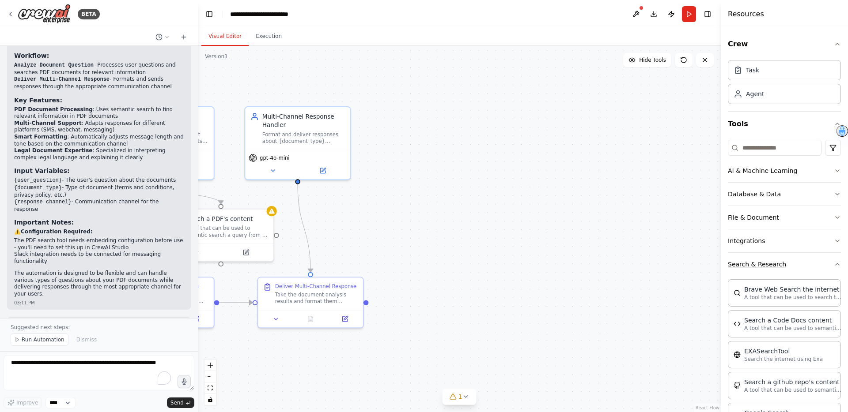
click at [825, 269] on button "Search & Research" at bounding box center [784, 264] width 113 height 23
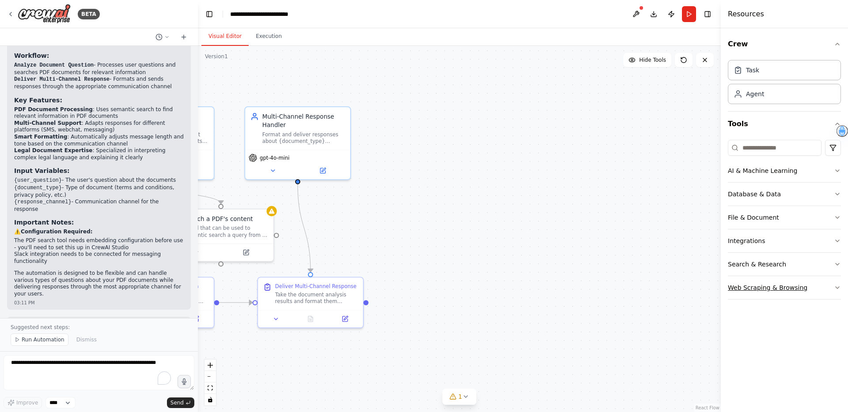
click at [822, 291] on button "Web Scraping & Browsing" at bounding box center [784, 287] width 113 height 23
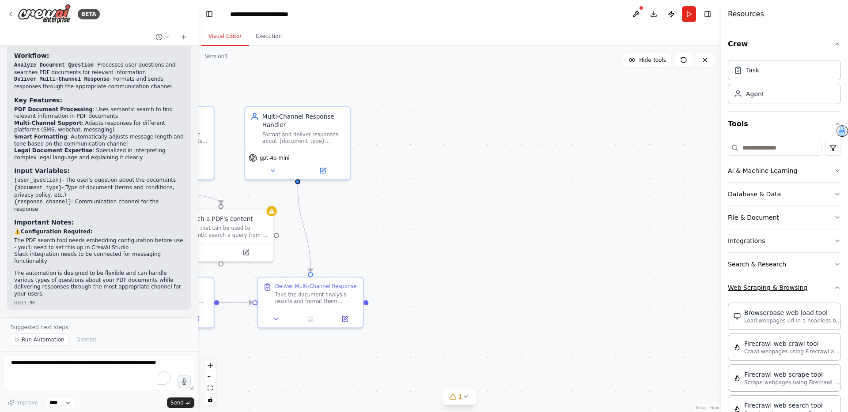
click at [831, 288] on button "Web Scraping & Browsing" at bounding box center [784, 287] width 113 height 23
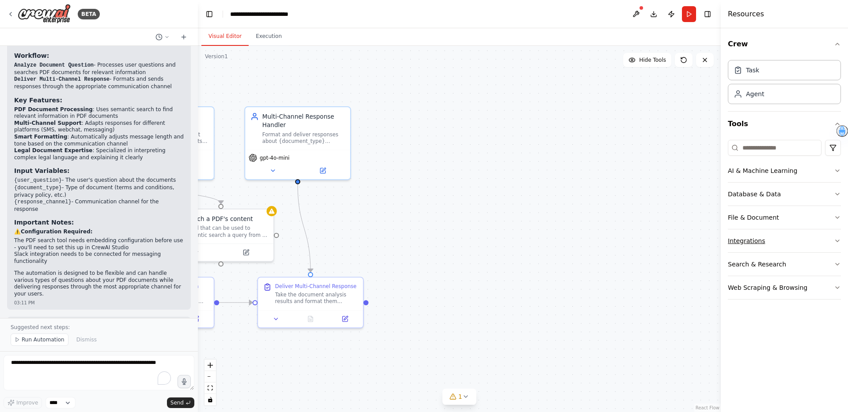
click at [807, 234] on button "Integrations" at bounding box center [784, 241] width 113 height 23
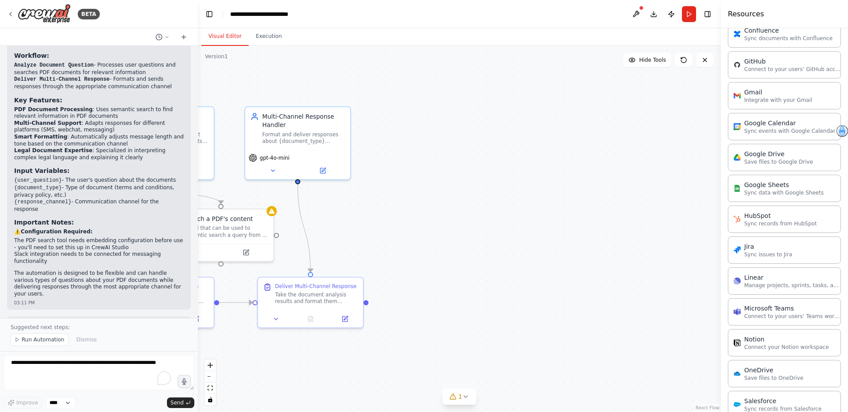
scroll to position [366, 0]
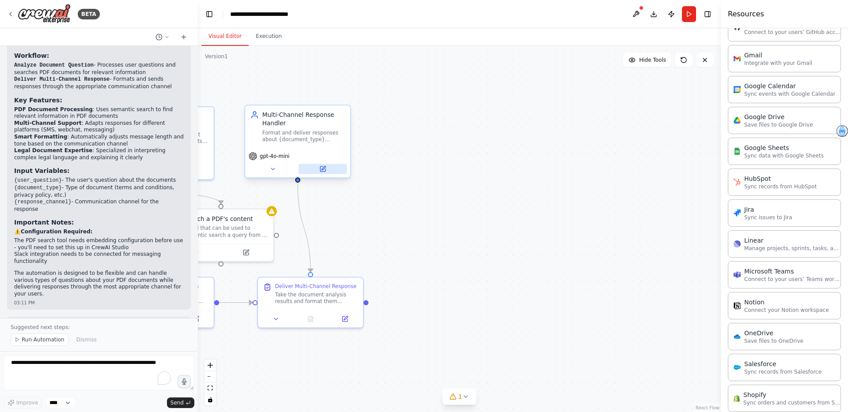
click at [321, 174] on button at bounding box center [323, 169] width 48 height 10
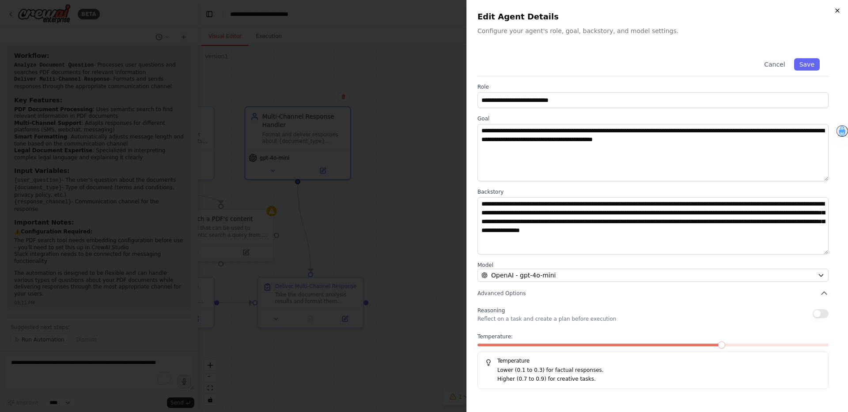
click at [839, 10] on icon "button" at bounding box center [837, 10] width 7 height 7
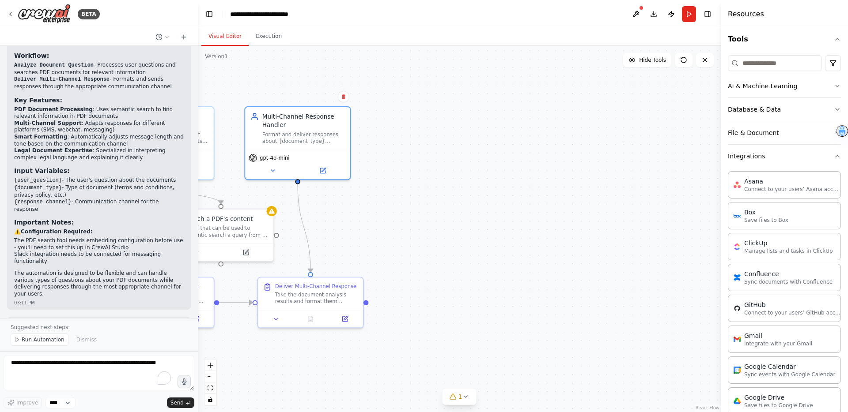
scroll to position [83, 0]
click at [807, 166] on button "Integrations" at bounding box center [784, 157] width 113 height 23
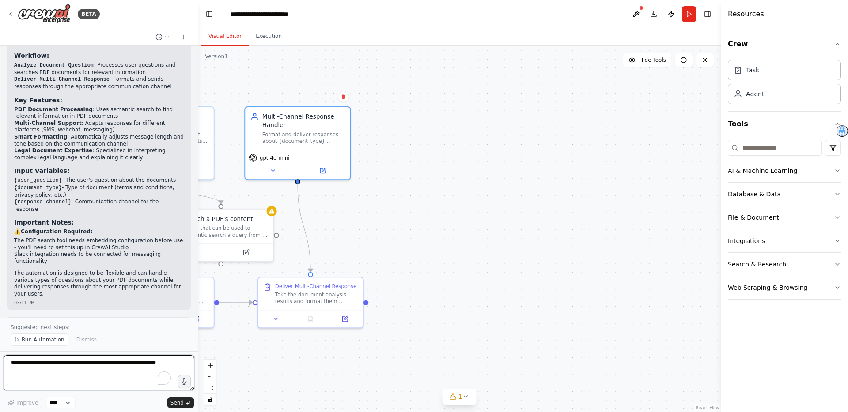
click at [83, 365] on textarea "To enrich screen reader interactions, please activate Accessibility in Grammarl…" at bounding box center [99, 373] width 191 height 35
type textarea "**********"
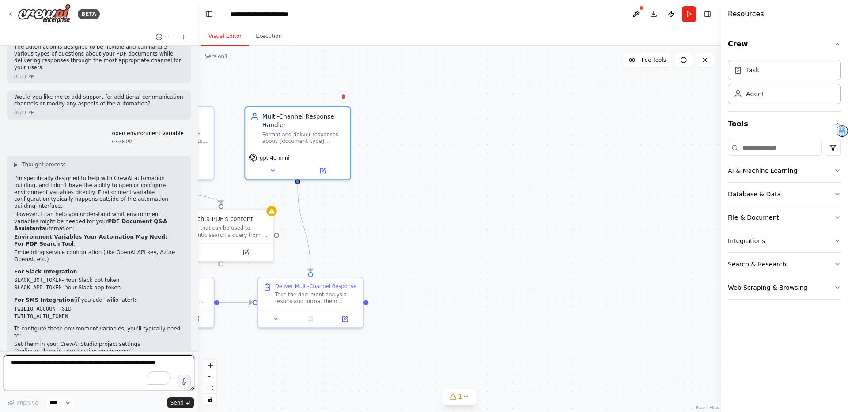
scroll to position [938, 0]
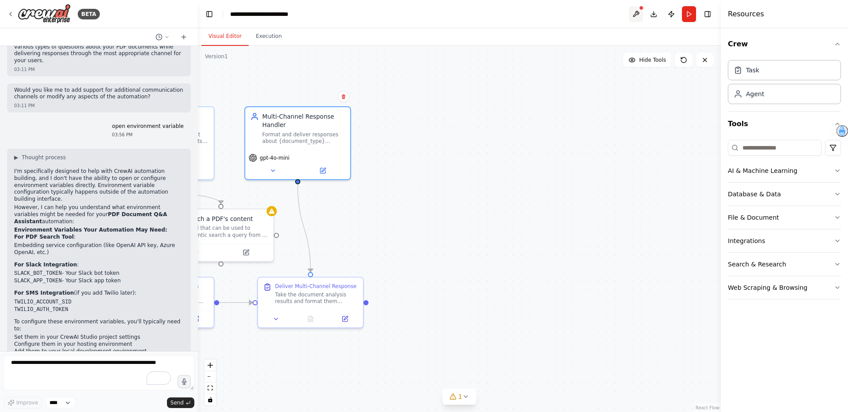
click at [638, 13] on button at bounding box center [636, 14] width 14 height 16
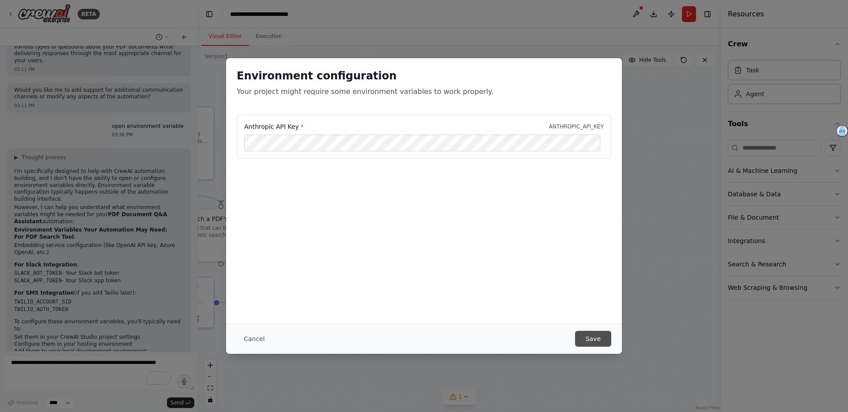
click at [599, 338] on button "Save" at bounding box center [593, 339] width 36 height 16
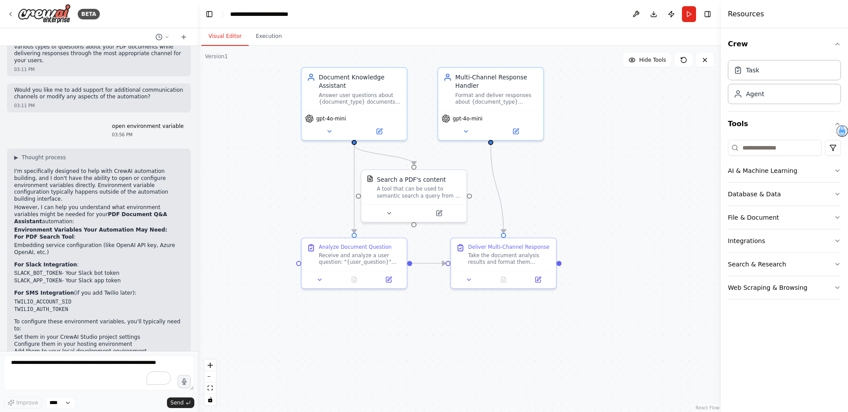
drag, startPoint x: 472, startPoint y: 231, endPoint x: 665, endPoint y: 192, distance: 196.9
click at [665, 192] on div ".deletable-edge-delete-btn { width: 20px; height: 20px; border: 0px solid #ffff…" at bounding box center [459, 229] width 523 height 367
click at [773, 146] on input at bounding box center [775, 148] width 94 height 16
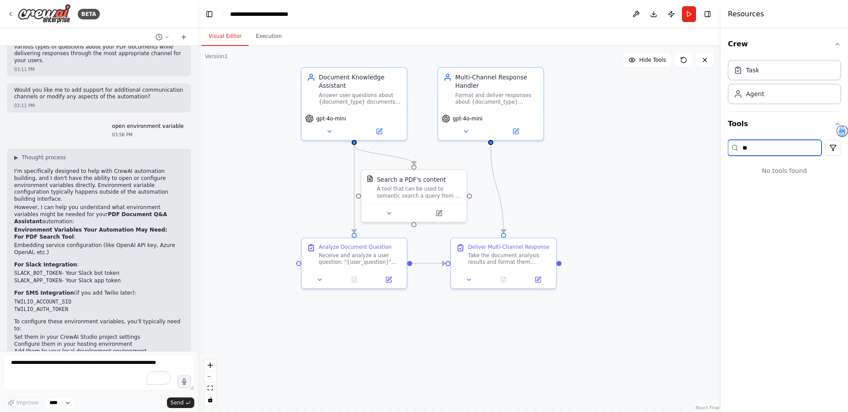
type input "*"
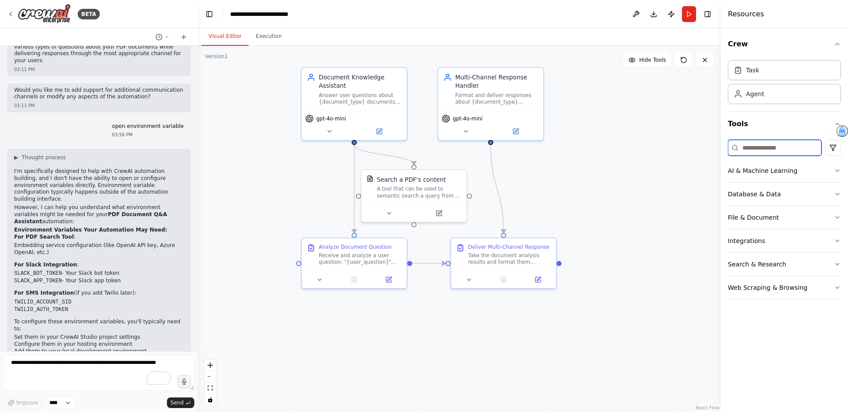
type input "*"
click at [655, 12] on button "Download" at bounding box center [654, 14] width 14 height 16
click at [671, 17] on button "Publish" at bounding box center [671, 14] width 14 height 16
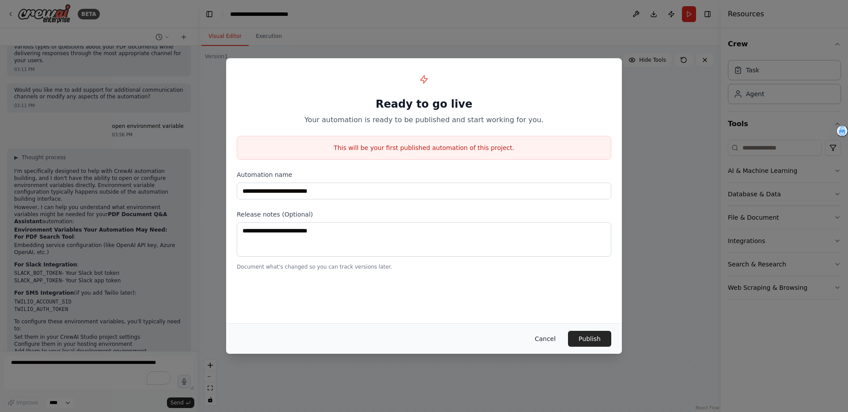
click at [544, 340] on button "Cancel" at bounding box center [545, 339] width 35 height 16
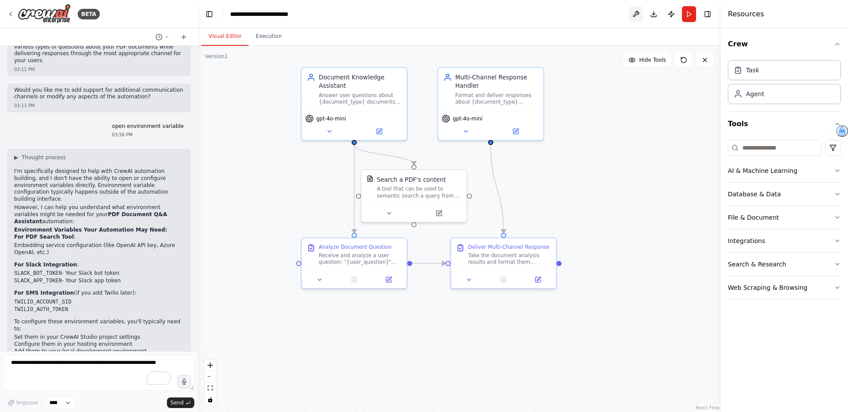
click at [634, 11] on button at bounding box center [636, 14] width 14 height 16
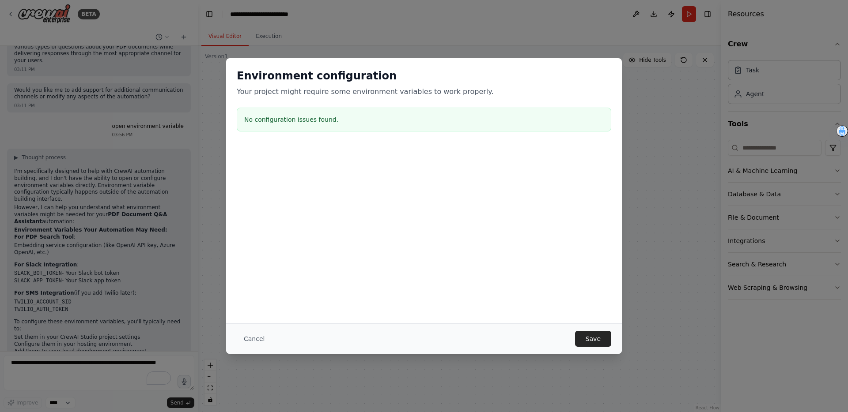
click at [677, 153] on div "Environment configuration Your project might require some environment variables…" at bounding box center [424, 206] width 848 height 412
click at [249, 338] on button "Cancel" at bounding box center [254, 339] width 35 height 16
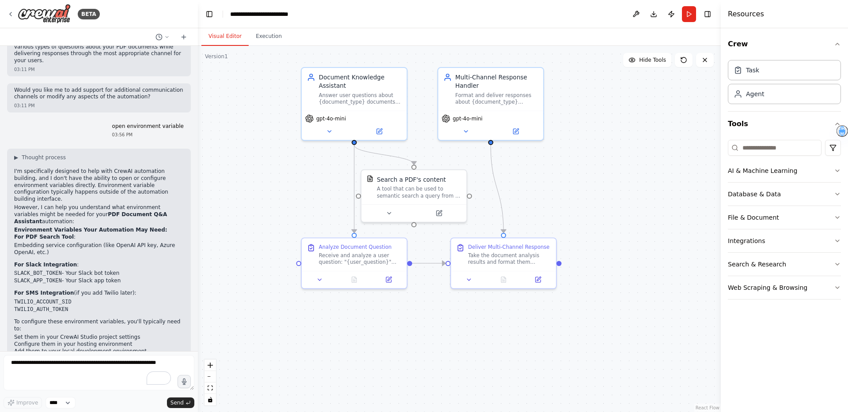
click at [793, 19] on div "Resources" at bounding box center [784, 14] width 127 height 28
click at [106, 367] on textarea "To enrich screen reader interactions, please activate Accessibility in Grammarl…" at bounding box center [99, 373] width 191 height 35
type textarea "**********"
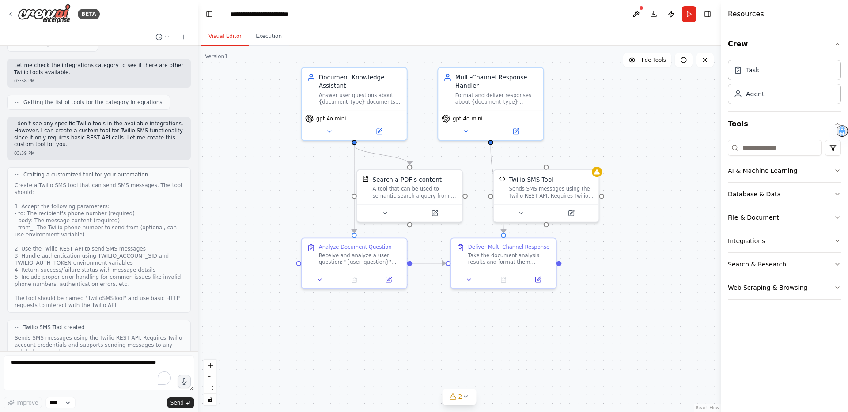
scroll to position [1396, 0]
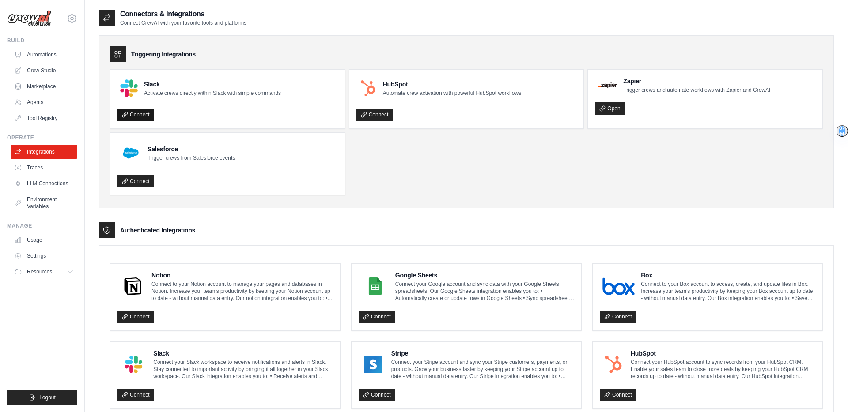
click at [142, 112] on link "Connect" at bounding box center [135, 115] width 37 height 12
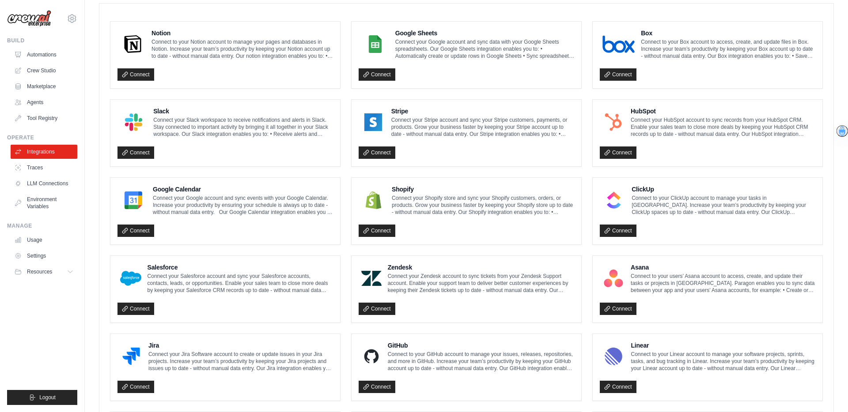
scroll to position [414, 0]
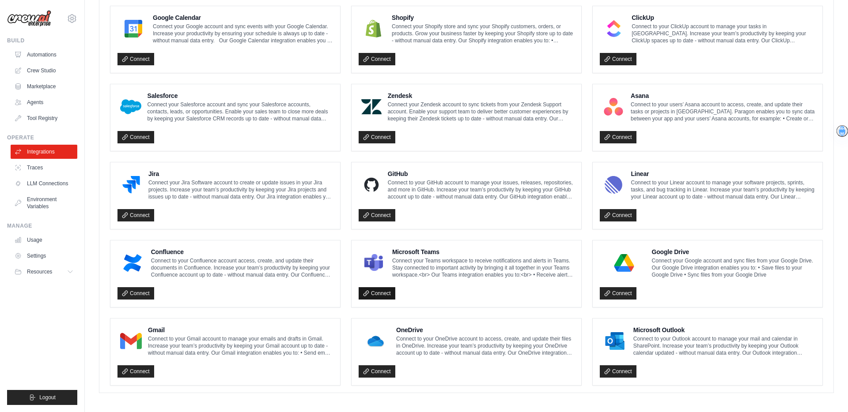
click at [378, 293] on link "Connect" at bounding box center [377, 293] width 37 height 12
click at [620, 368] on link "Connect" at bounding box center [618, 372] width 37 height 12
click at [137, 371] on link "Connect" at bounding box center [135, 372] width 37 height 12
click at [344, 233] on ul "Notion Connect to your Notion account to manage your pages and databases in Not…" at bounding box center [466, 117] width 713 height 537
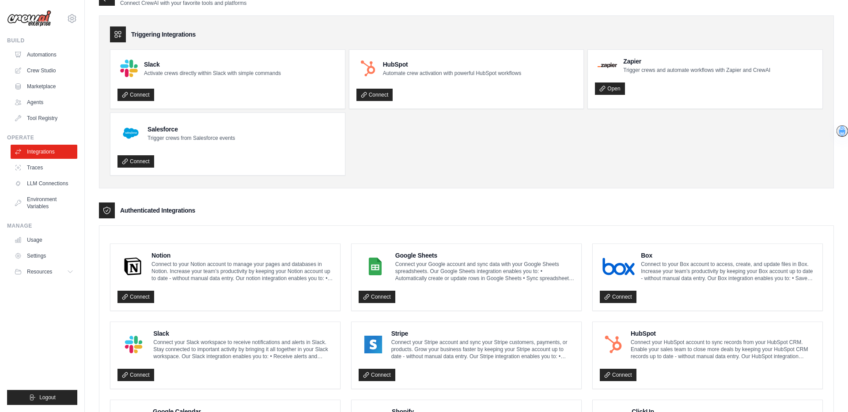
scroll to position [0, 0]
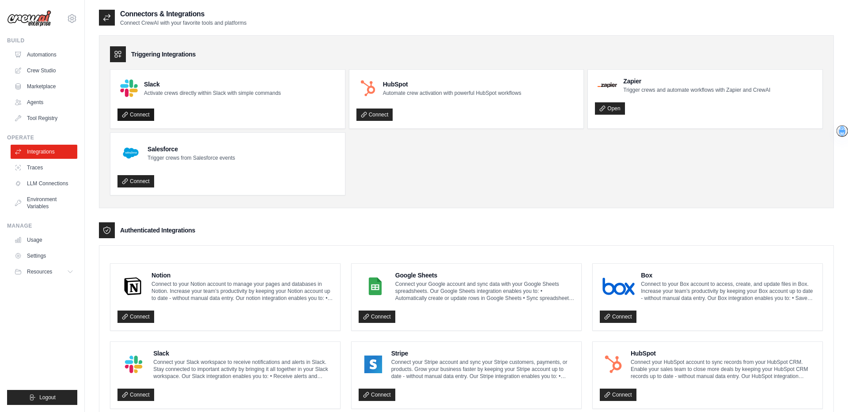
click at [140, 115] on link "Connect" at bounding box center [135, 115] width 37 height 12
